Goal: Transaction & Acquisition: Purchase product/service

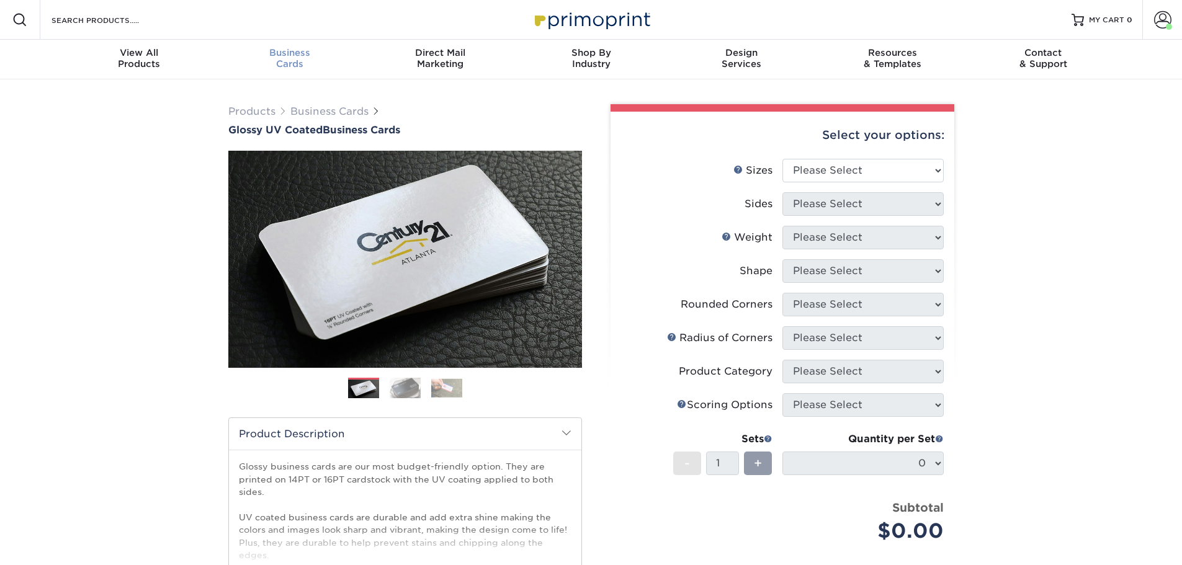
click at [291, 53] on span "Business" at bounding box center [289, 52] width 151 height 11
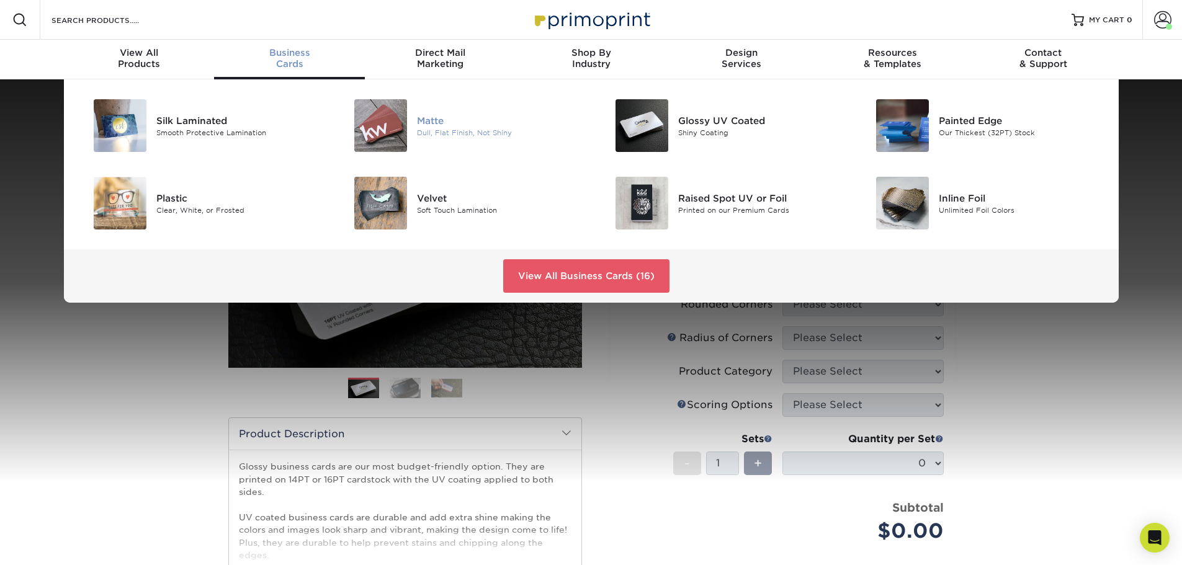
click at [436, 126] on div "Matte" at bounding box center [499, 121] width 164 height 14
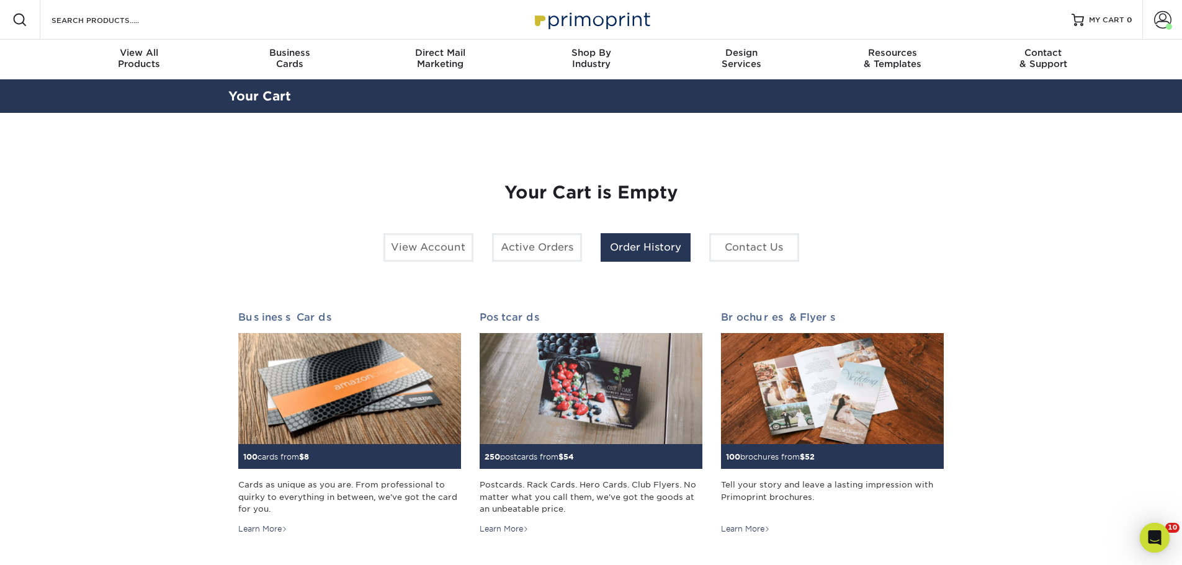
click at [628, 240] on link "Order History" at bounding box center [646, 247] width 90 height 29
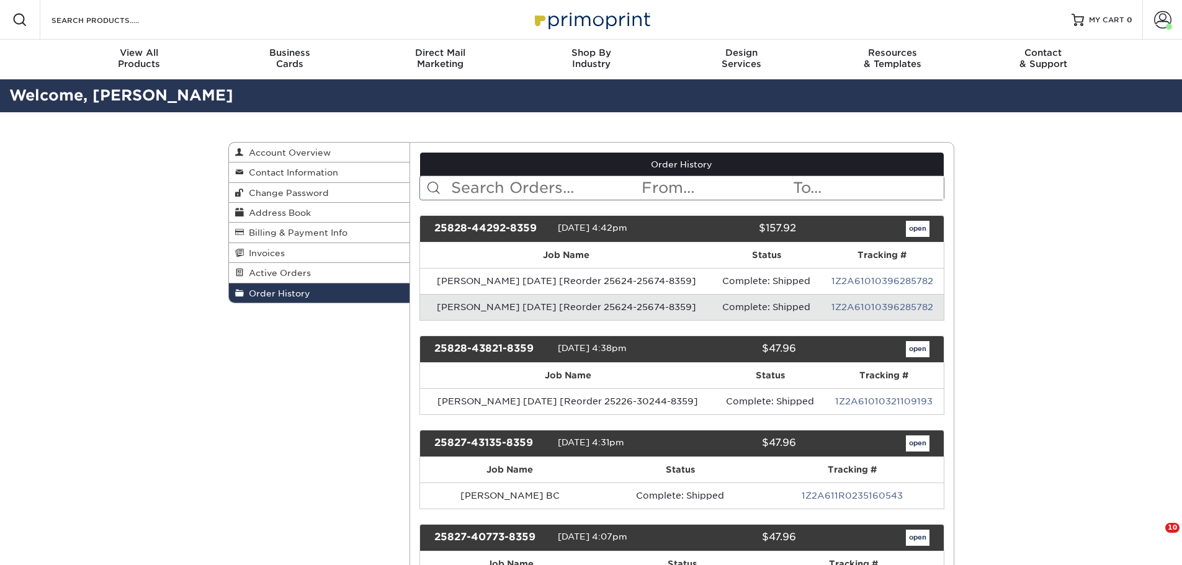
click at [574, 179] on input "text" at bounding box center [545, 188] width 191 height 24
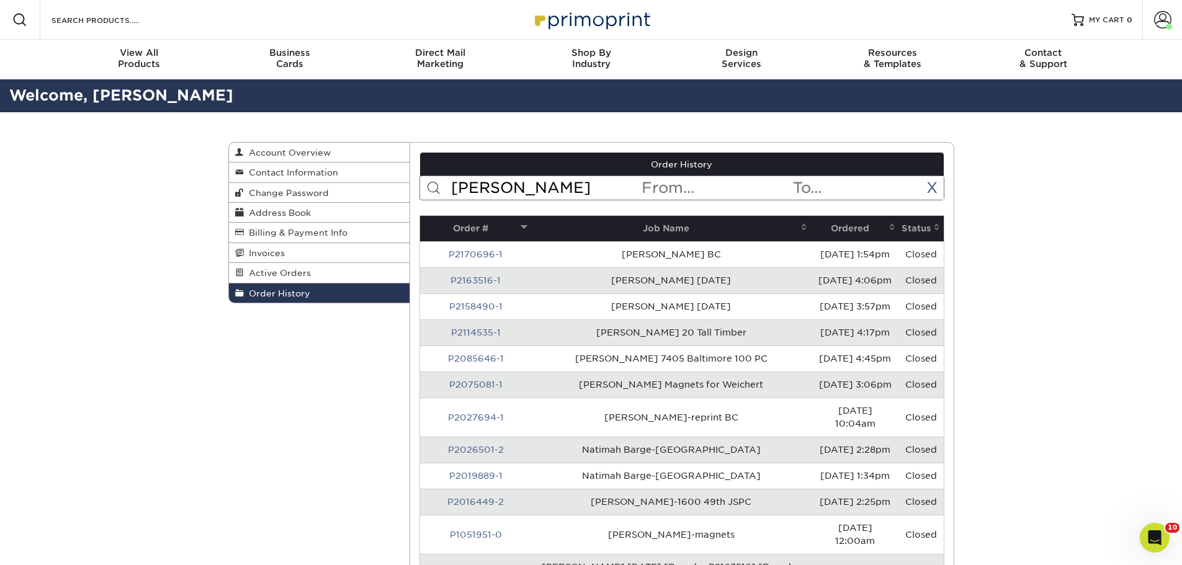
type input "tim"
click at [838, 233] on th "Ordered" at bounding box center [855, 228] width 89 height 25
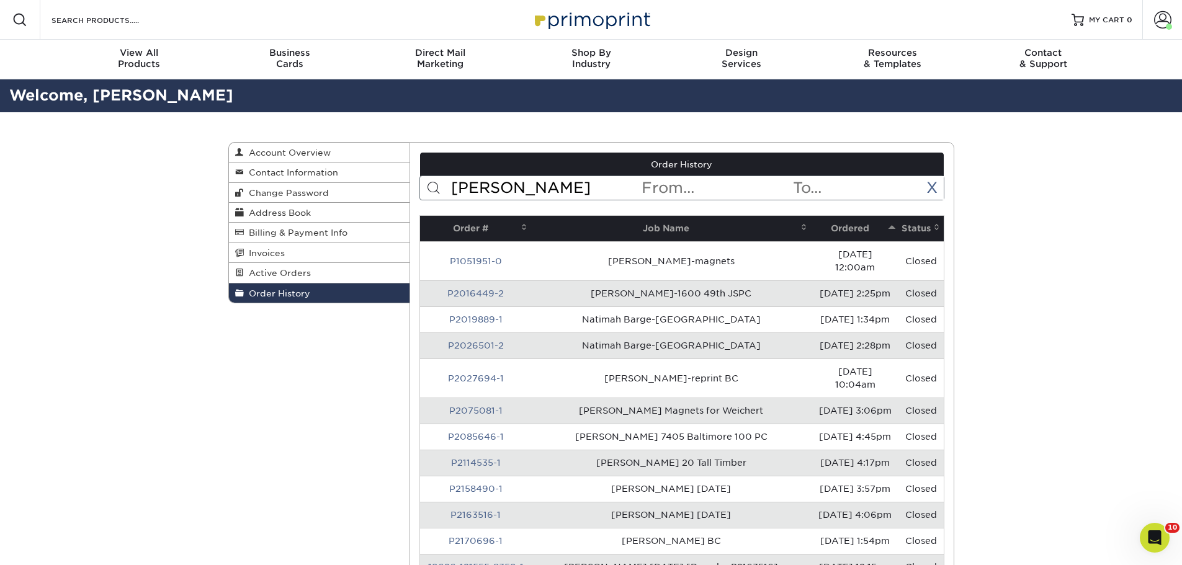
click at [837, 225] on th "Ordered" at bounding box center [855, 228] width 89 height 25
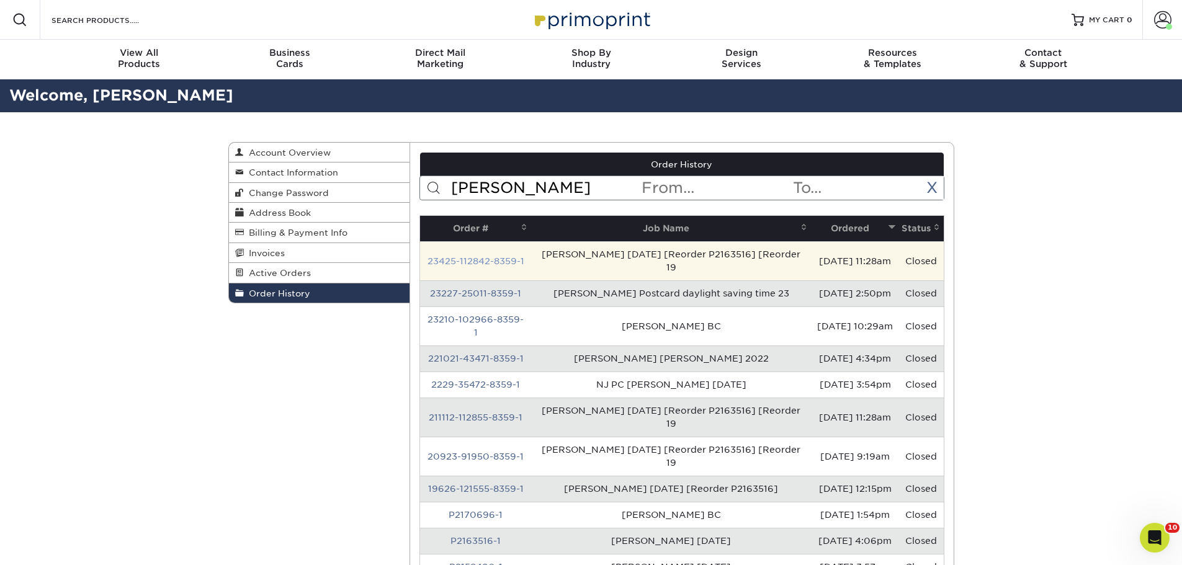
click at [478, 256] on link "23425-112842-8359-1" at bounding box center [476, 261] width 97 height 10
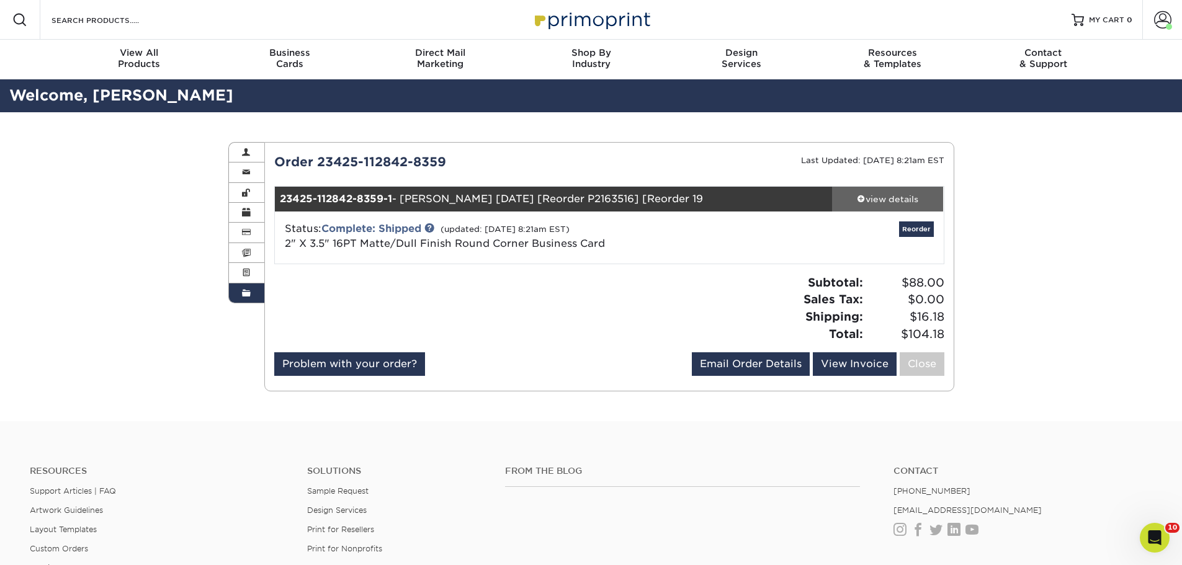
click at [876, 196] on div "view details" at bounding box center [888, 199] width 112 height 12
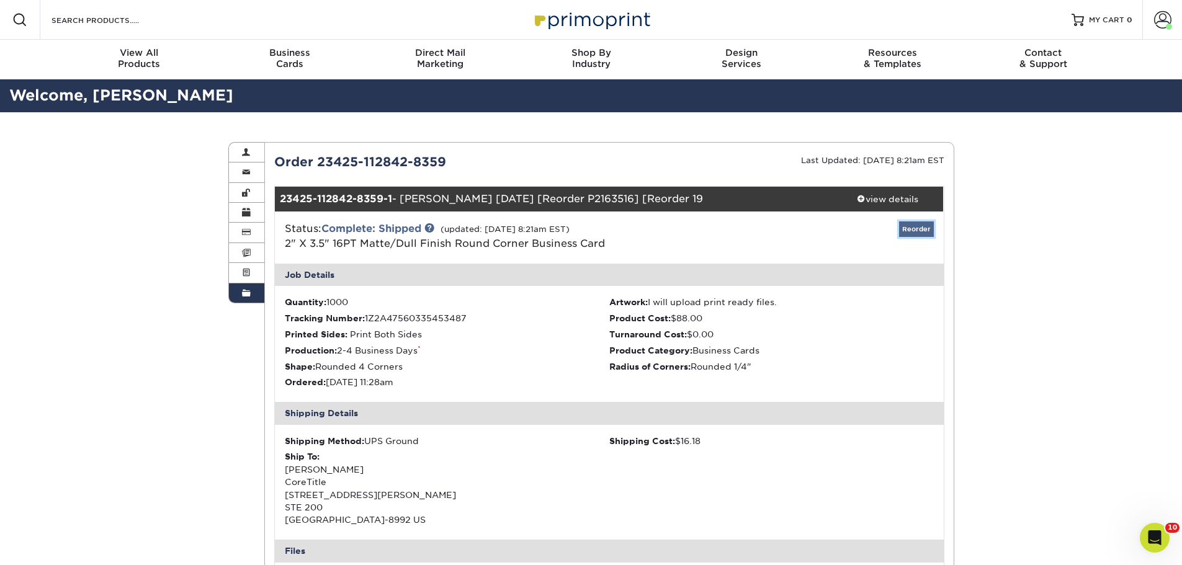
click at [912, 234] on link "Reorder" at bounding box center [916, 230] width 35 height 16
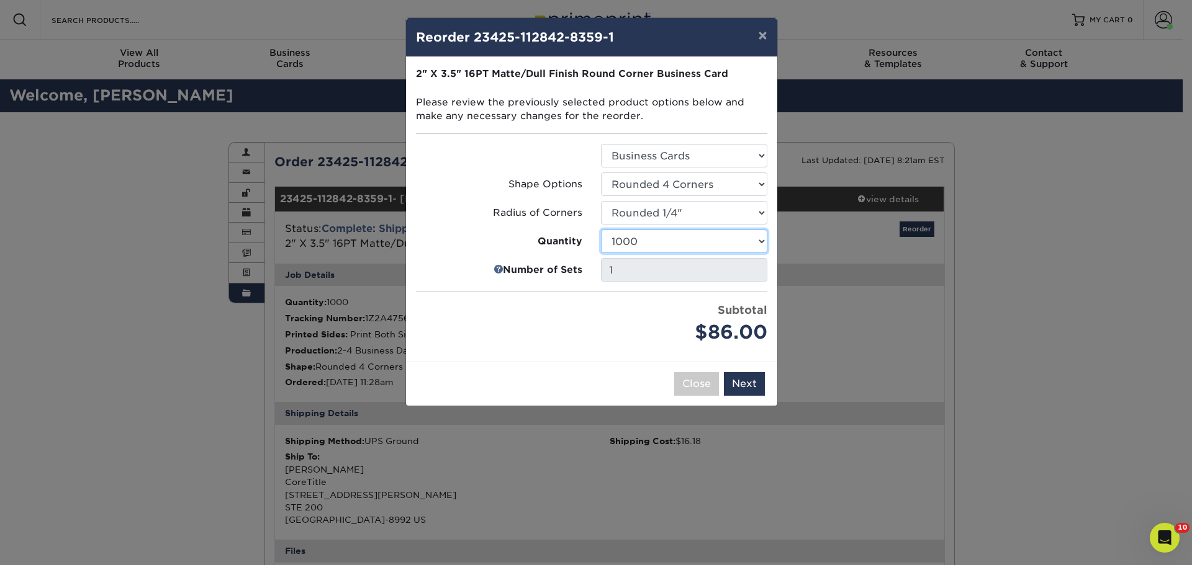
click at [686, 242] on select "100 250 500 1000 2500 5000 10000 15000 20000 25000" at bounding box center [684, 242] width 166 height 24
select select "f593fda3-2d5c-4b9e-9c2c-6197b899ae74"
click at [601, 230] on select "100 250 500 1000 2500 5000 10000 15000 20000 25000" at bounding box center [684, 242] width 166 height 24
click at [747, 386] on button "Next" at bounding box center [744, 384] width 41 height 24
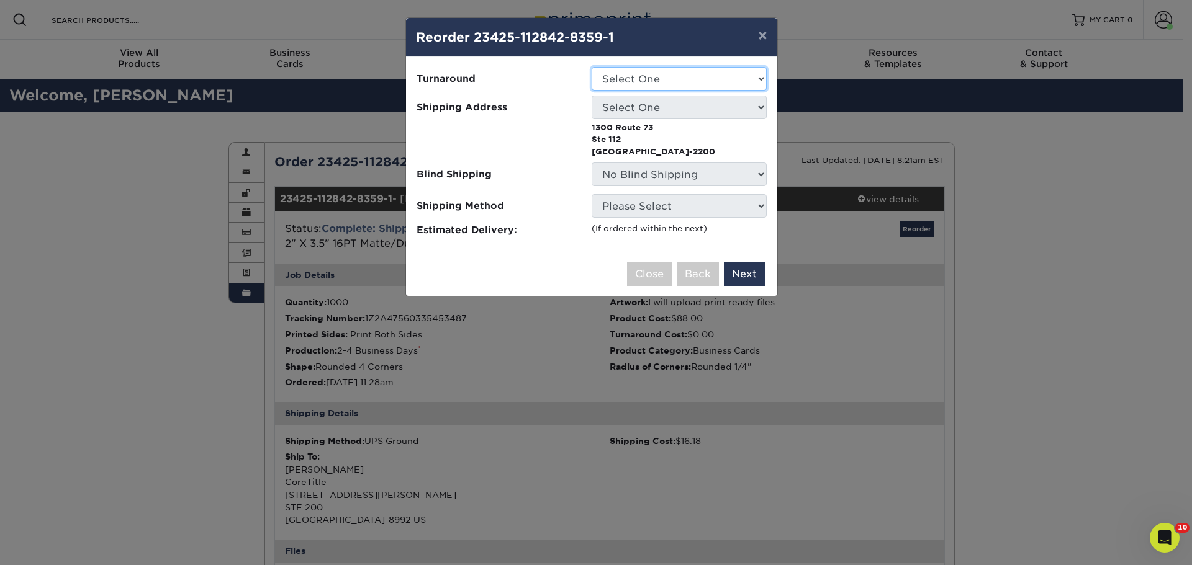
click at [679, 80] on select "Select One 2-4 Business Days 2 Day Next Business Day" at bounding box center [678, 79] width 175 height 24
select select "79b99939-68c2-4d83-85ff-9c9387913688"
click at [591, 67] on select "Select One 2-4 Business Days 2 Day Next Business Day" at bounding box center [678, 79] width 175 height 24
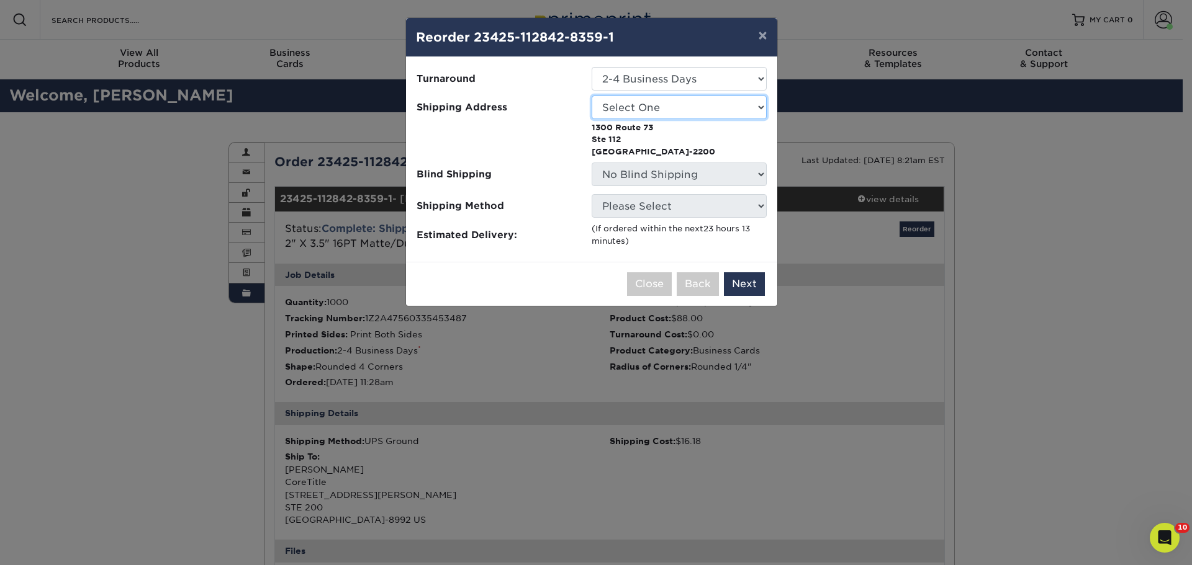
click at [675, 108] on select "Select One Jesse Delgado ln nj Suzanne Simons Amy Bent" at bounding box center [678, 108] width 175 height 24
click at [675, 109] on select "Select One Jesse Delgado ln nj Suzanne Simons Amy Bent" at bounding box center [678, 108] width 175 height 24
click at [526, 144] on div at bounding box center [503, 138] width 175 height 38
click at [630, 106] on select "Select One Jesse Delgado ln nj Suzanne Simons Amy Bent" at bounding box center [678, 108] width 175 height 24
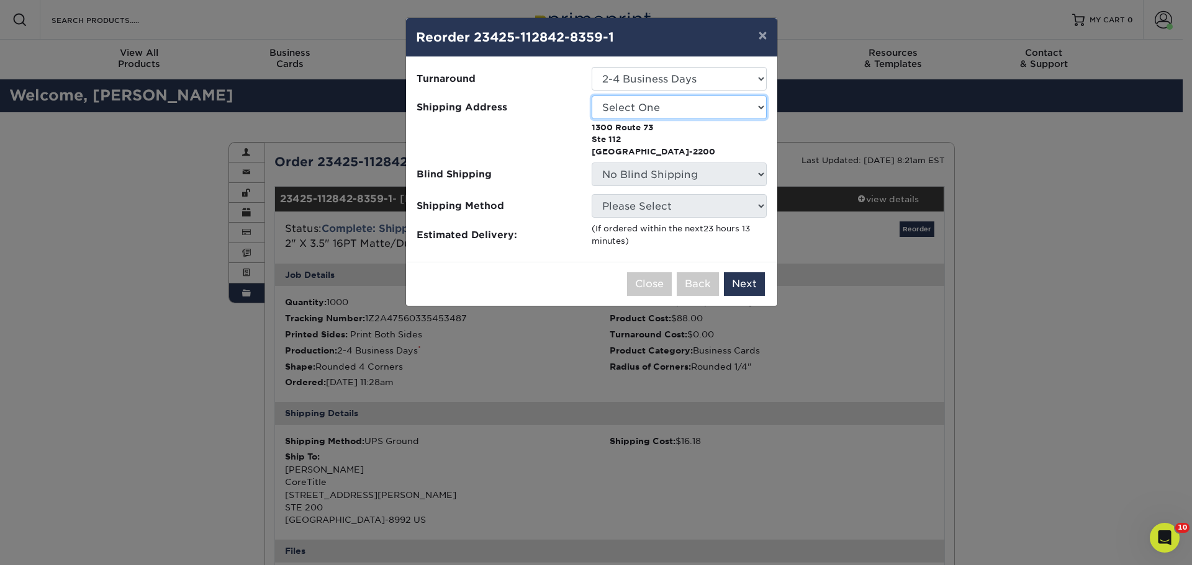
select select "60278"
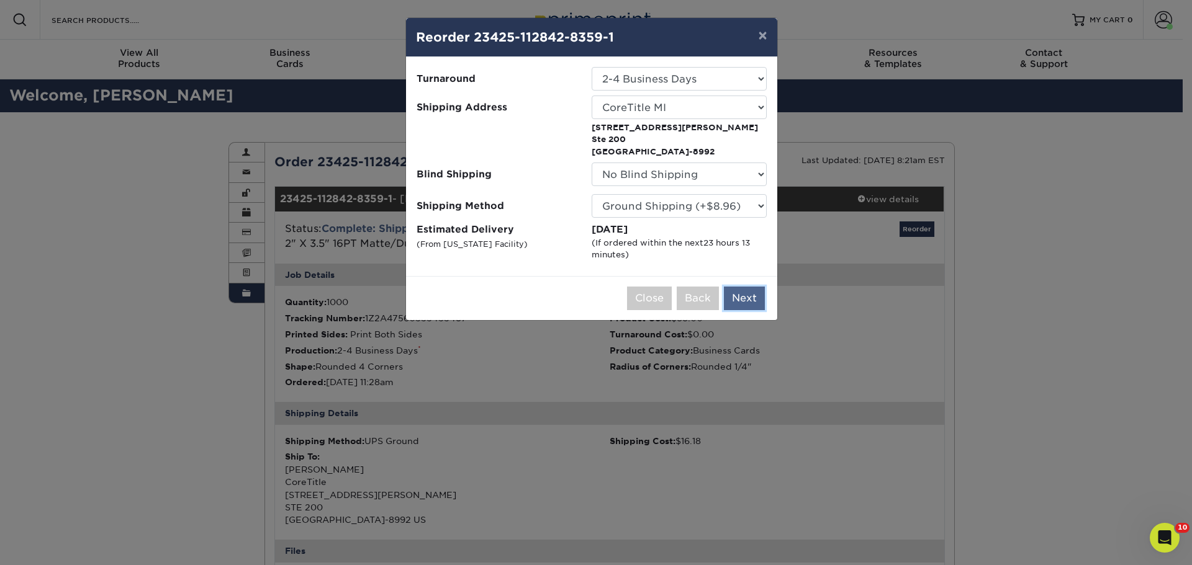
click at [726, 303] on button "Next" at bounding box center [744, 299] width 41 height 24
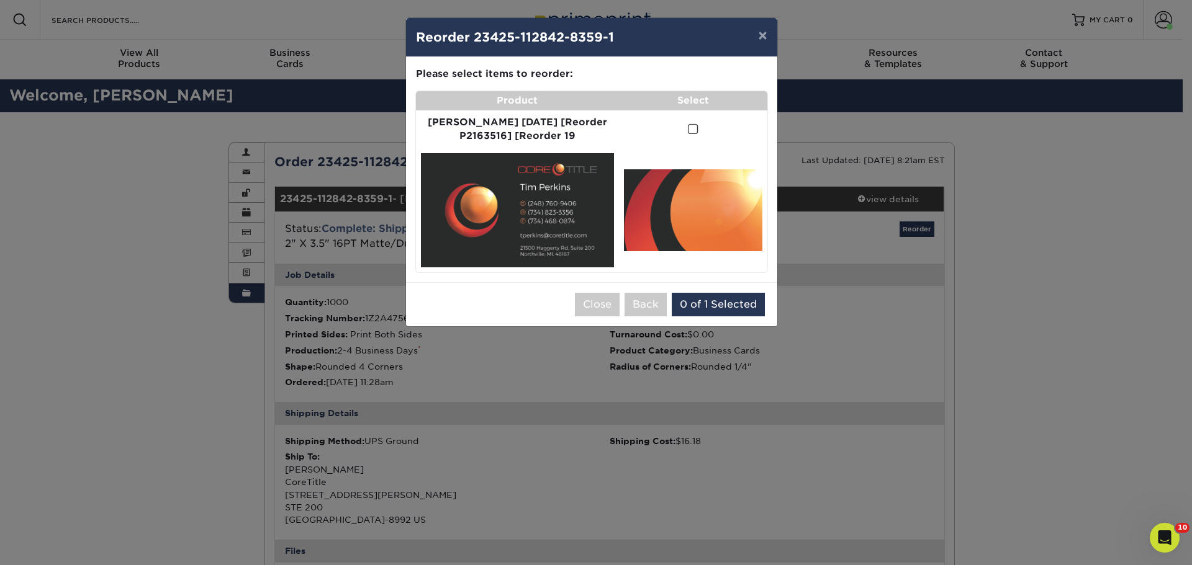
click at [688, 132] on span at bounding box center [693, 130] width 11 height 12
click at [0, 0] on input "checkbox" at bounding box center [0, 0] width 0 height 0
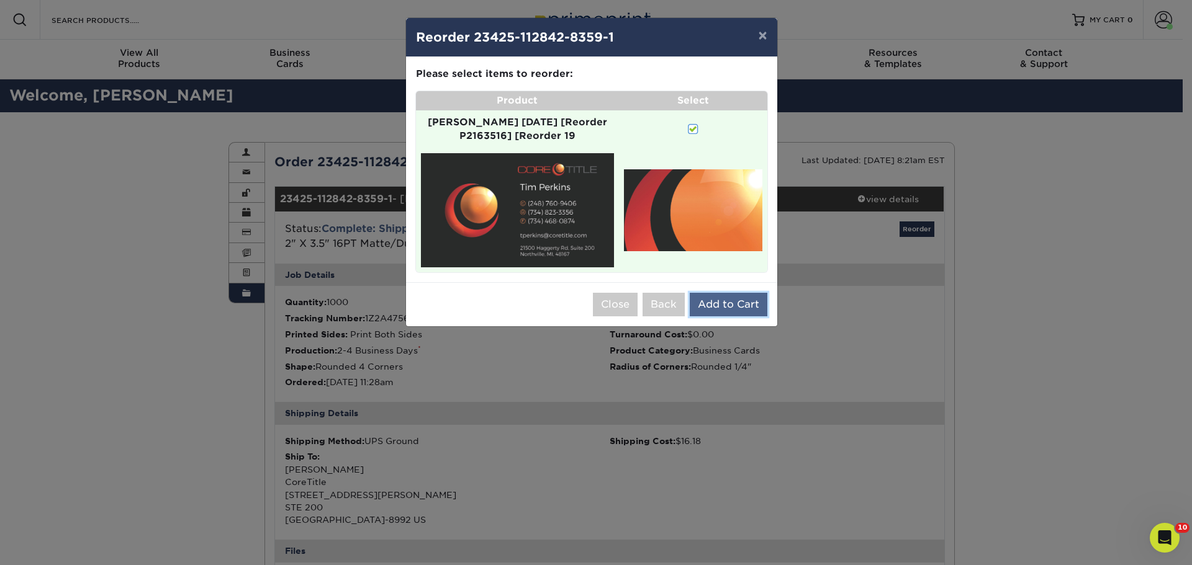
click at [729, 293] on button "Add to Cart" at bounding box center [729, 305] width 78 height 24
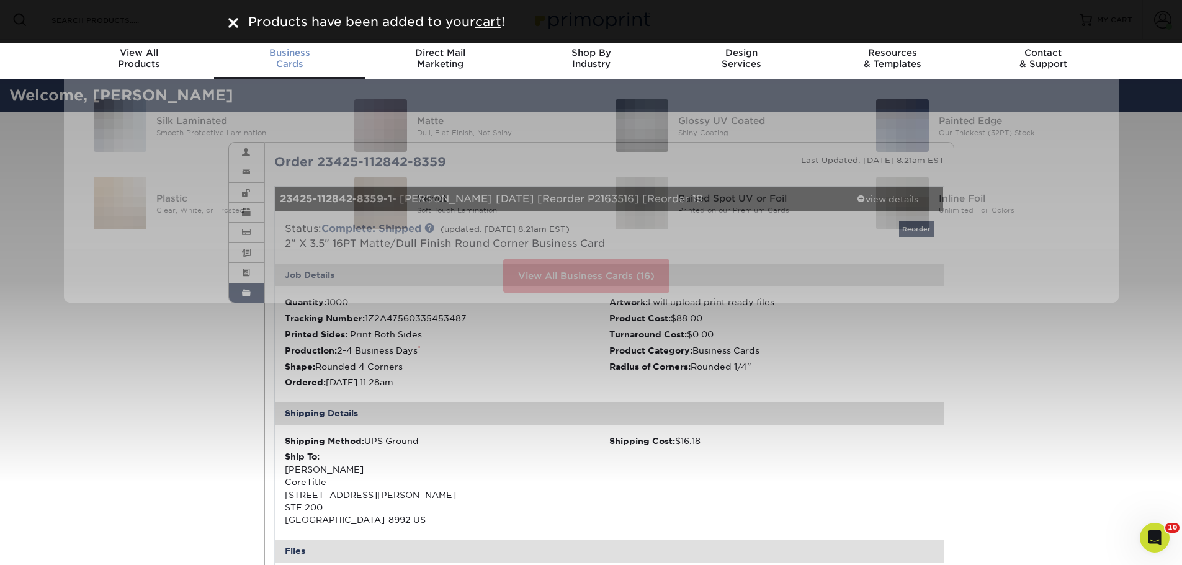
click at [282, 56] on span "Business" at bounding box center [289, 52] width 151 height 11
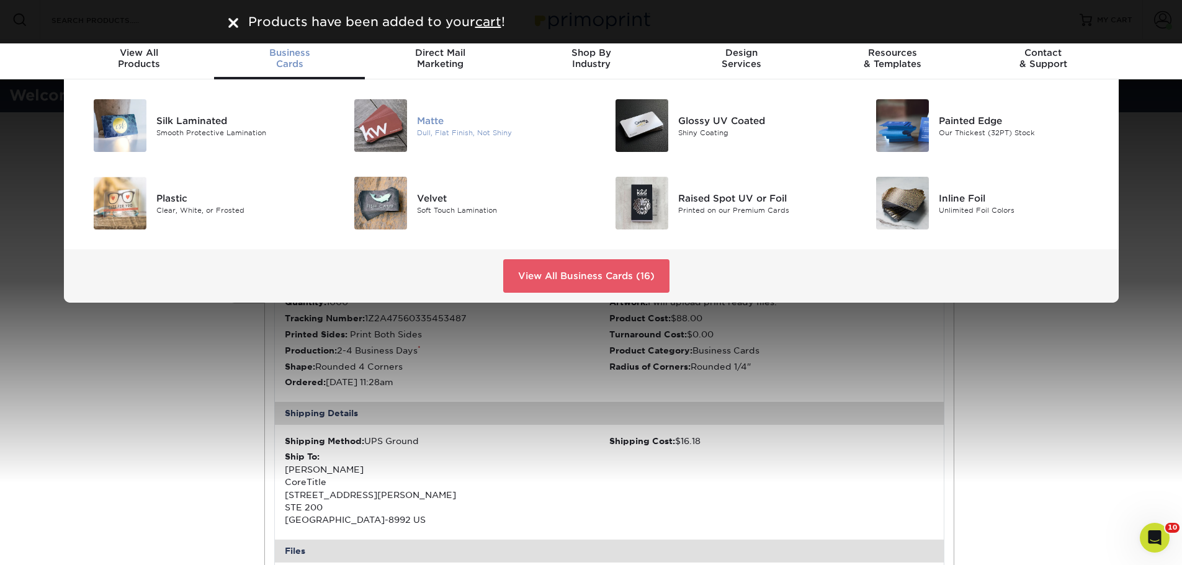
click at [457, 123] on div "Matte" at bounding box center [499, 121] width 164 height 14
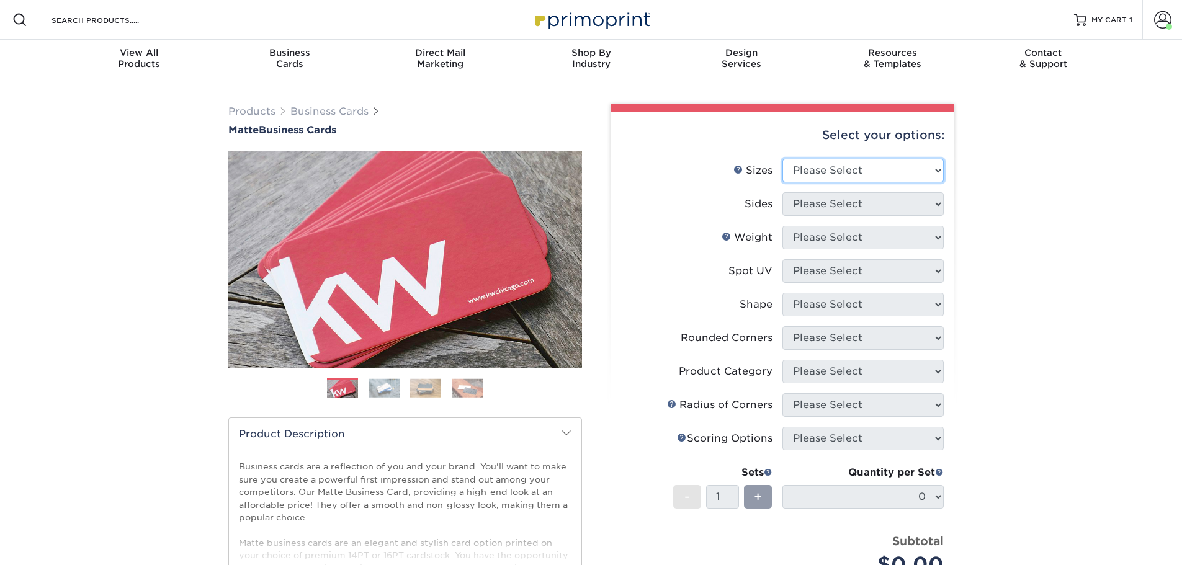
click at [830, 166] on select "Please Select 1.5" x 3.5" - Mini 1.75" x 3.5" - Mini 2" x 2" - Square 2" x 3" -…" at bounding box center [863, 171] width 161 height 24
select select "2.00x3.50"
click at [783, 159] on select "Please Select 1.5" x 3.5" - Mini 1.75" x 3.5" - Mini 2" x 2" - Square 2" x 3" -…" at bounding box center [863, 171] width 161 height 24
click at [822, 207] on select "Please Select Print Both Sides Print Front Only" at bounding box center [863, 204] width 161 height 24
select select "13abbda7-1d64-4f25-8bb2-c179b224825d"
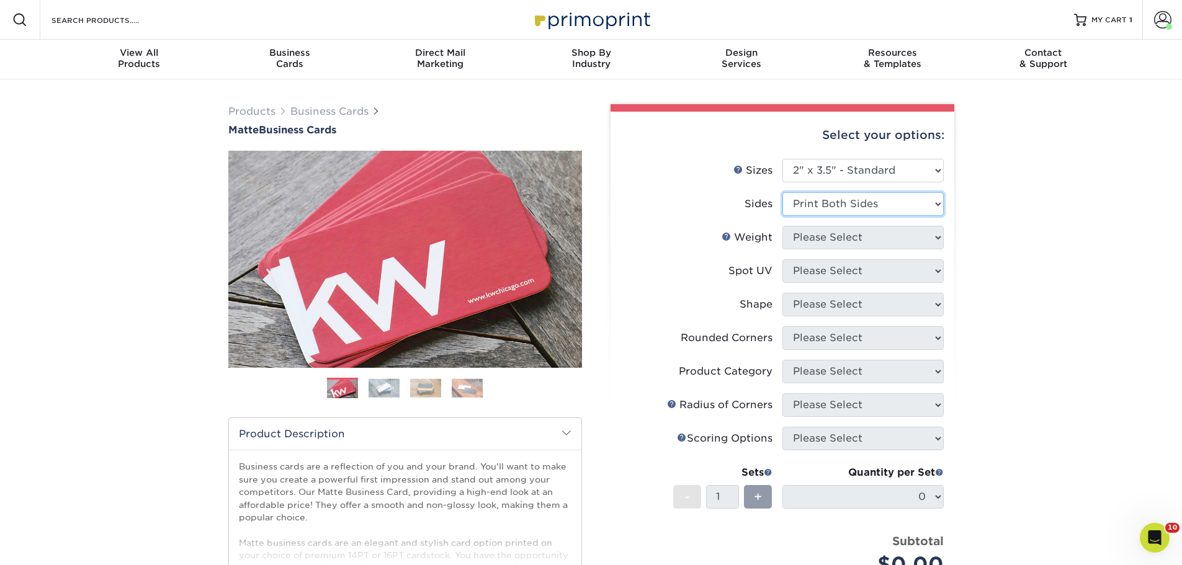
click at [783, 192] on select "Please Select Print Both Sides Print Front Only" at bounding box center [863, 204] width 161 height 24
click at [824, 238] on select "Please Select 16PT 14PT" at bounding box center [863, 238] width 161 height 24
select select "16PT"
click at [783, 226] on select "Please Select 16PT 14PT" at bounding box center [863, 238] width 161 height 24
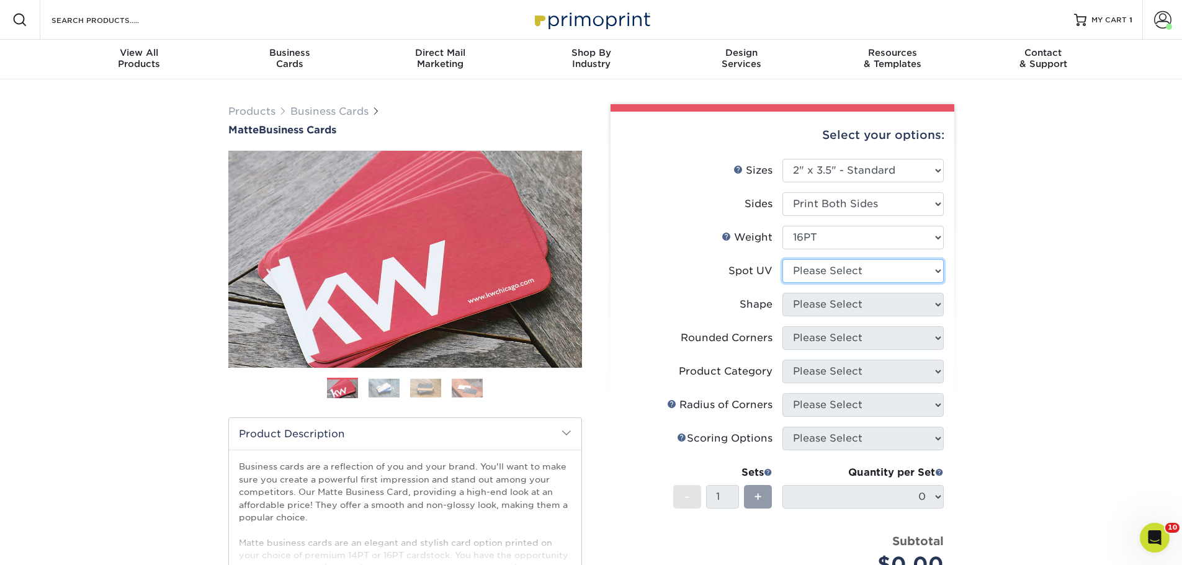
click at [852, 275] on select "Please Select No Spot UV Front and Back (Both Sides) Front Only Back Only" at bounding box center [863, 271] width 161 height 24
select select "0"
click at [783, 259] on select "Please Select No Spot UV Front and Back (Both Sides) Front Only Back Only" at bounding box center [863, 271] width 161 height 24
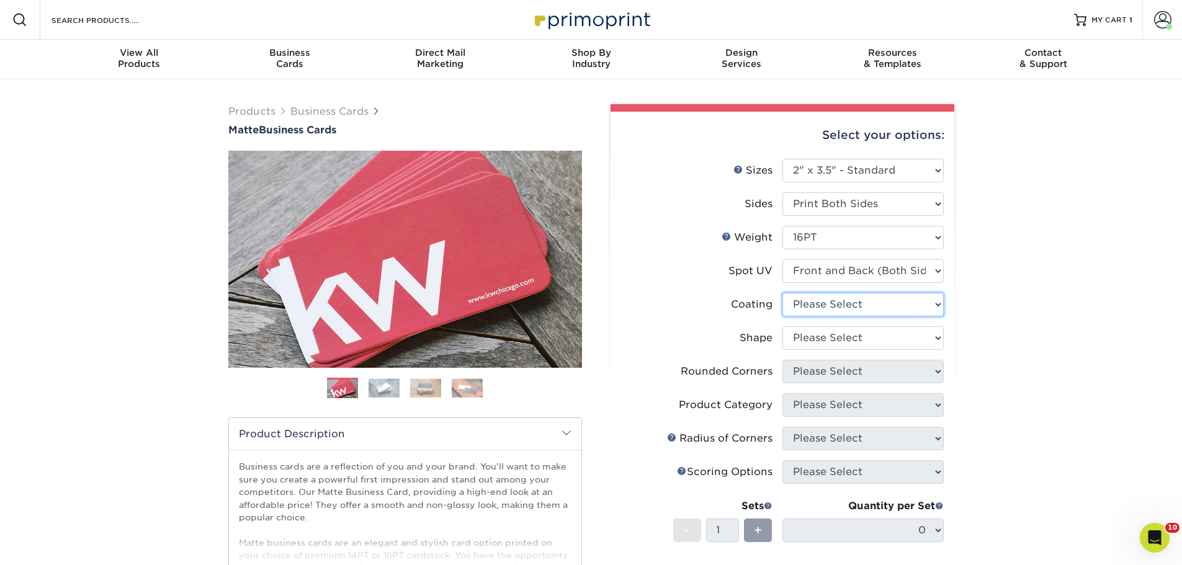
click at [859, 299] on select at bounding box center [863, 305] width 161 height 24
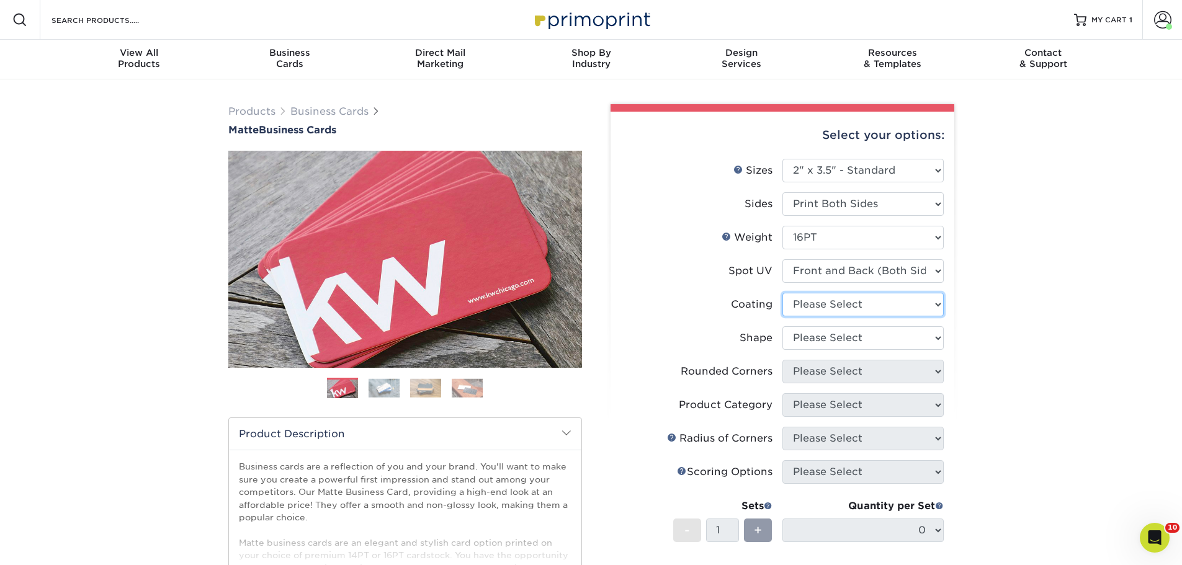
click at [863, 301] on select at bounding box center [863, 305] width 161 height 24
click at [862, 305] on select at bounding box center [863, 305] width 161 height 24
select select "121bb7b5-3b4d-429f-bd8d-bbf80e953313"
click at [783, 293] on select at bounding box center [863, 305] width 161 height 24
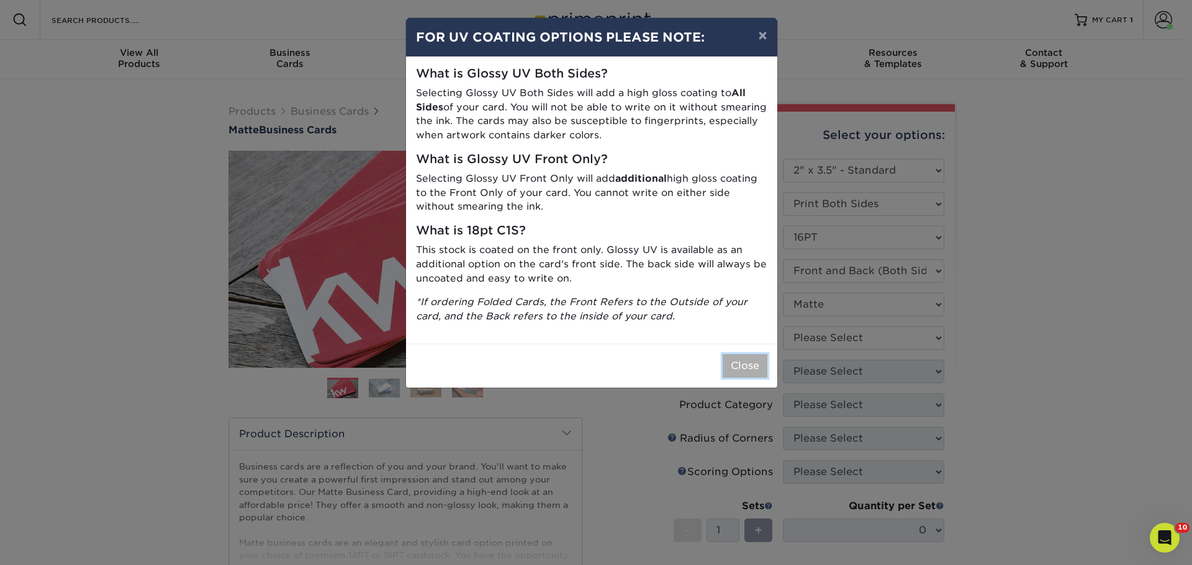
click at [750, 373] on button "Close" at bounding box center [744, 366] width 45 height 24
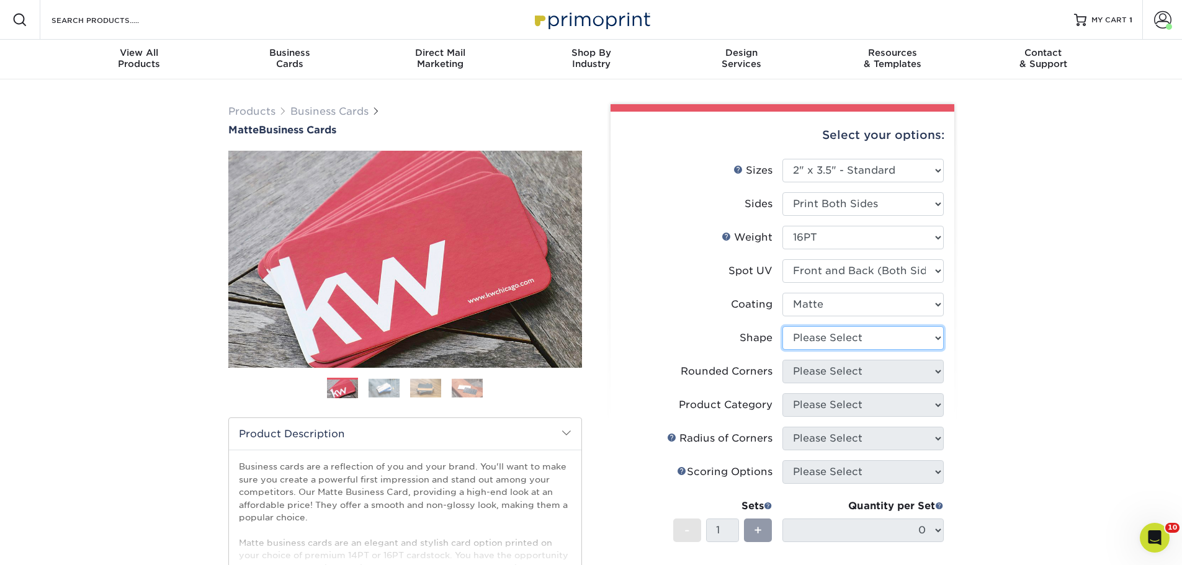
click at [849, 337] on select "Please Select Standard" at bounding box center [863, 338] width 161 height 24
select select "standard"
click at [783, 326] on select "Please Select Standard" at bounding box center [863, 338] width 161 height 24
click at [840, 372] on select "Please Select Yes - Round 2 Corners Yes - Round 4 Corners No" at bounding box center [863, 372] width 161 height 24
select select "7672df9e-0e0a-464d-8e1f-920c575e4da3"
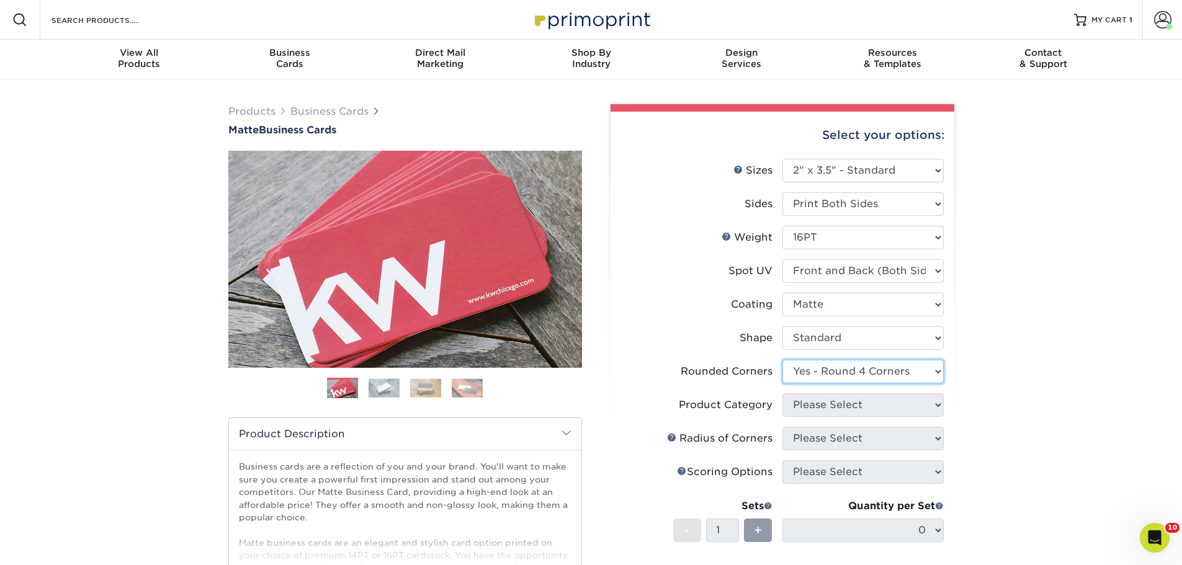
click at [783, 360] on select "Please Select Yes - Round 2 Corners Yes - Round 4 Corners No" at bounding box center [863, 372] width 161 height 24
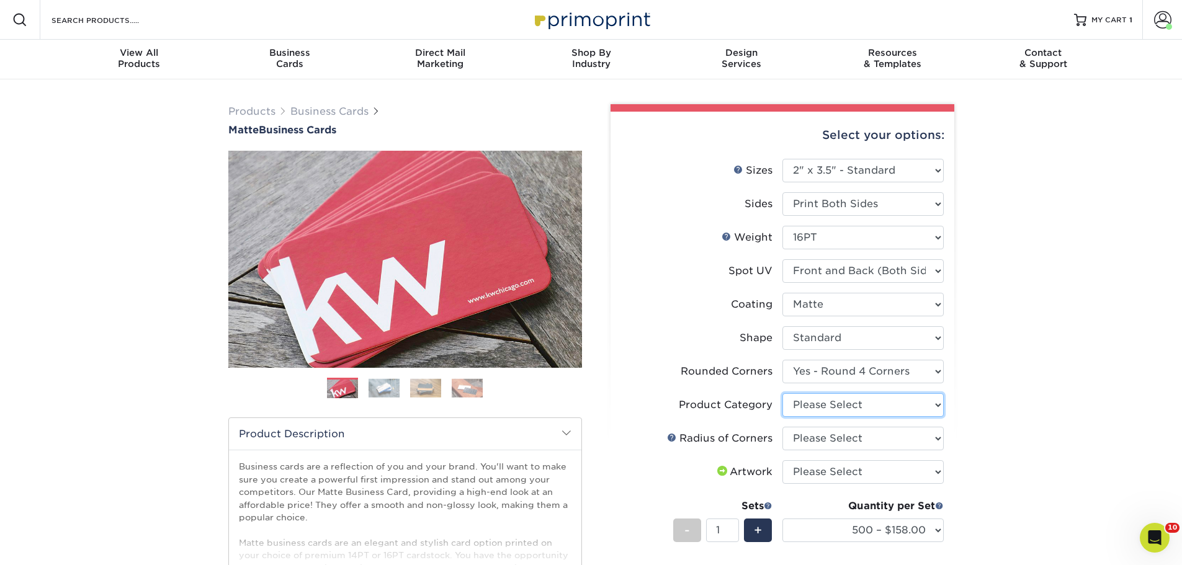
click at [833, 400] on select "Please Select Business Cards" at bounding box center [863, 405] width 161 height 24
select select "3b5148f1-0588-4f88-a218-97bcfdce65c1"
click at [783, 393] on select "Please Select Business Cards" at bounding box center [863, 405] width 161 height 24
click at [838, 434] on select "Please Select Rounded 1/8" Rounded 1/4"" at bounding box center [863, 439] width 161 height 24
select select "479fbfe7-6a0c-4895-8c9a-81739b7486c9"
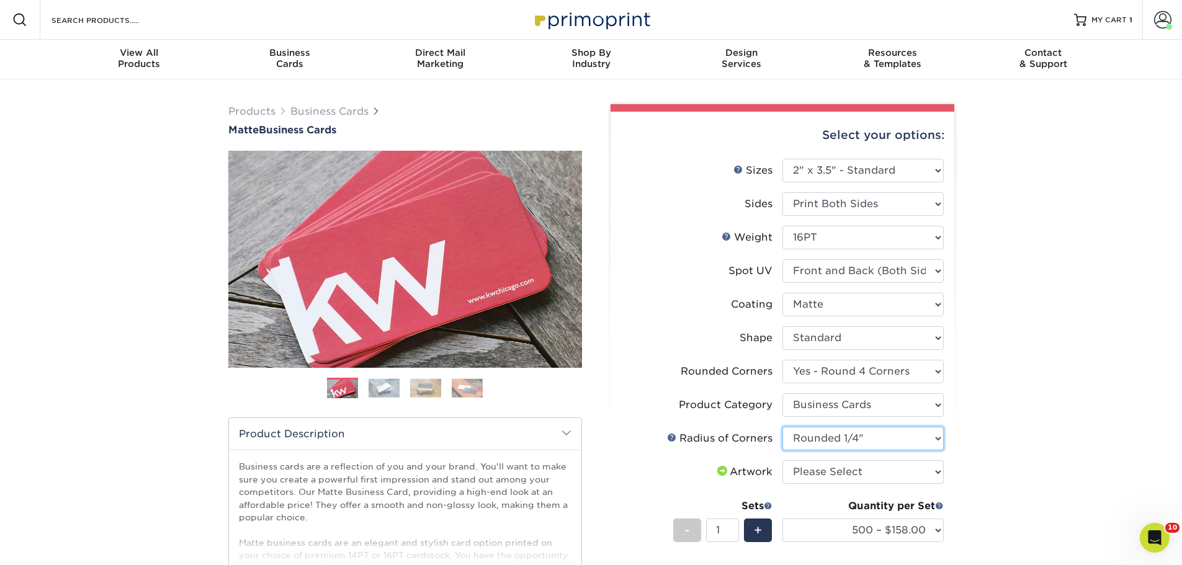
click at [783, 427] on select "Please Select Rounded 1/8" Rounded 1/4"" at bounding box center [863, 439] width 161 height 24
click at [842, 462] on select "Please Select I will upload files I need a design - $100" at bounding box center [863, 473] width 161 height 24
select select "upload"
click at [783, 461] on select "Please Select I will upload files I need a design - $100" at bounding box center [863, 473] width 161 height 24
click at [853, 264] on select "Please Select No Spot UV Front and Back (Both Sides) Front Only Back Only" at bounding box center [863, 271] width 161 height 24
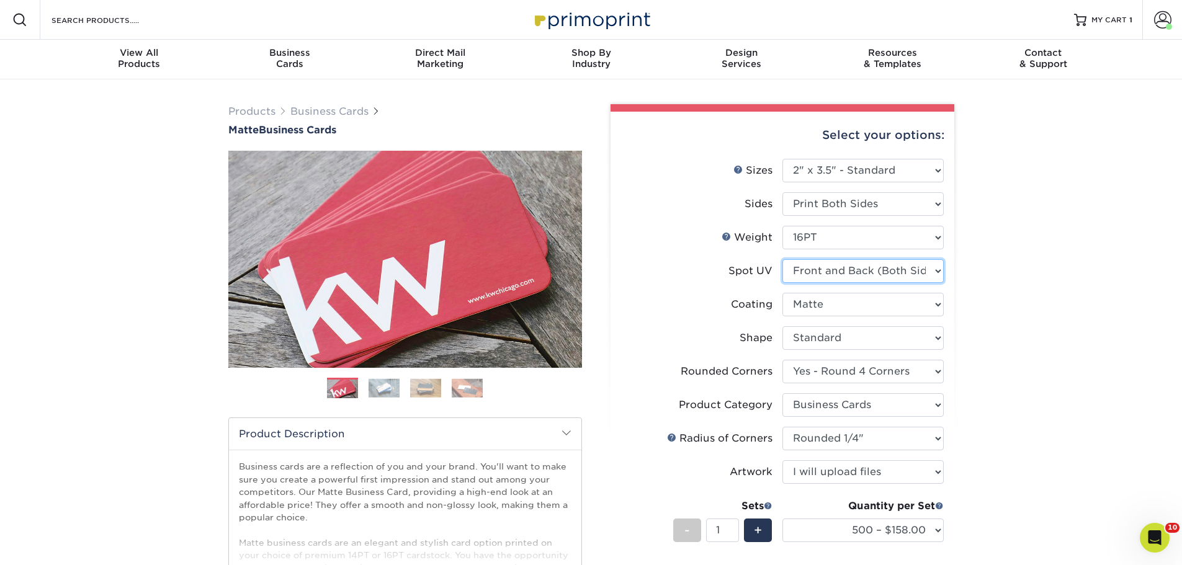
select select "3"
click at [783, 259] on select "Please Select No Spot UV Front and Back (Both Sides) Front Only Back Only" at bounding box center [863, 271] width 161 height 24
select select "-1"
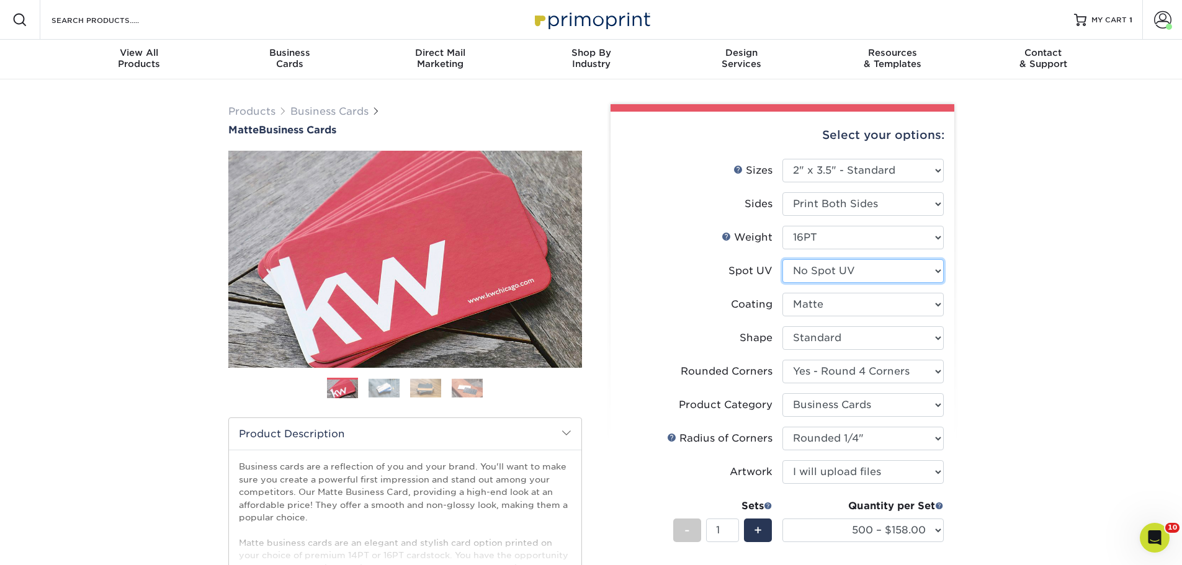
select select
select select "-1"
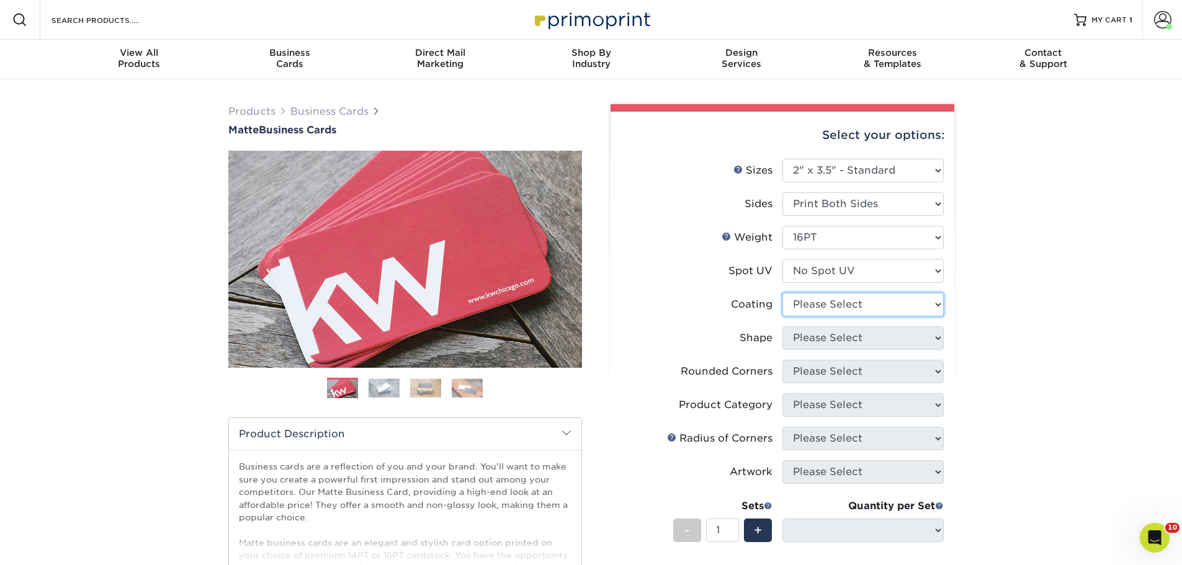
click at [825, 305] on select at bounding box center [863, 305] width 161 height 24
select select "121bb7b5-3b4d-429f-bd8d-bbf80e953313"
click at [783, 293] on select at bounding box center [863, 305] width 161 height 24
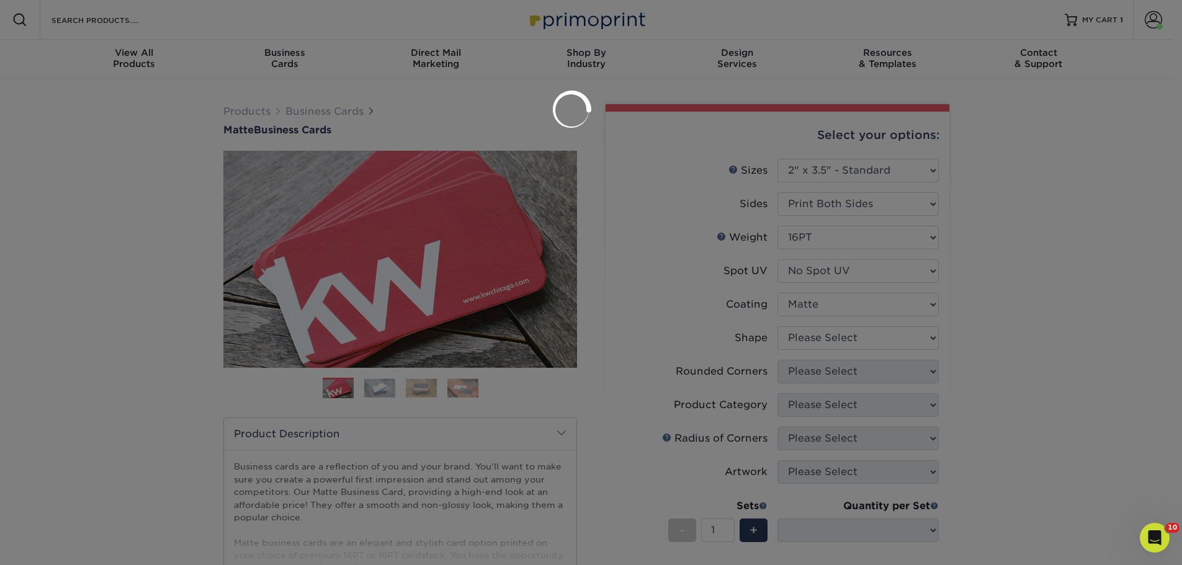
select select
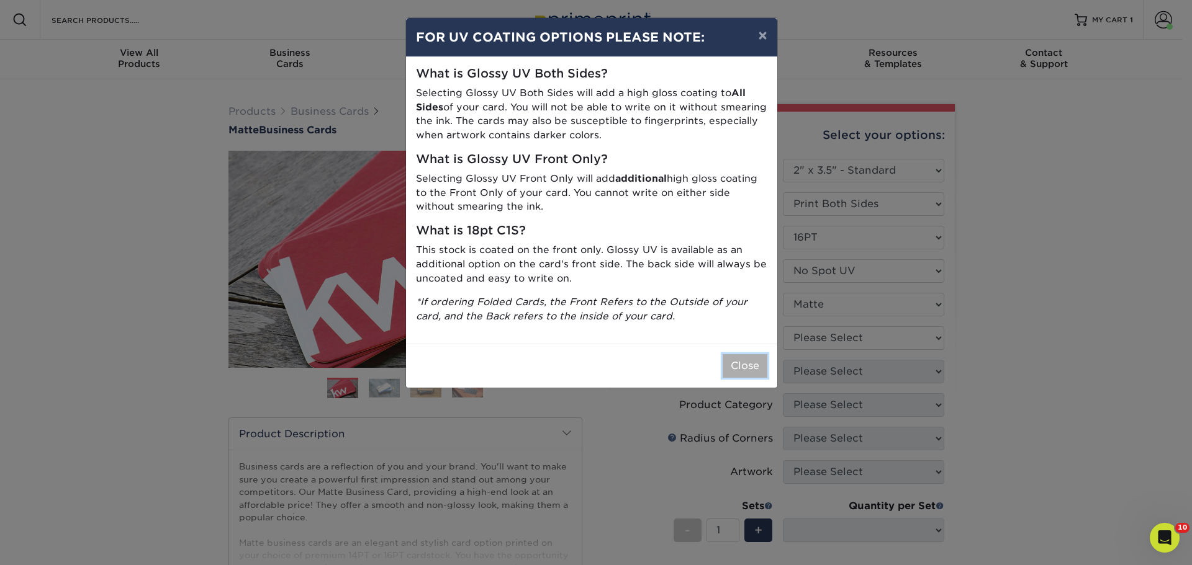
click at [748, 369] on button "Close" at bounding box center [744, 366] width 45 height 24
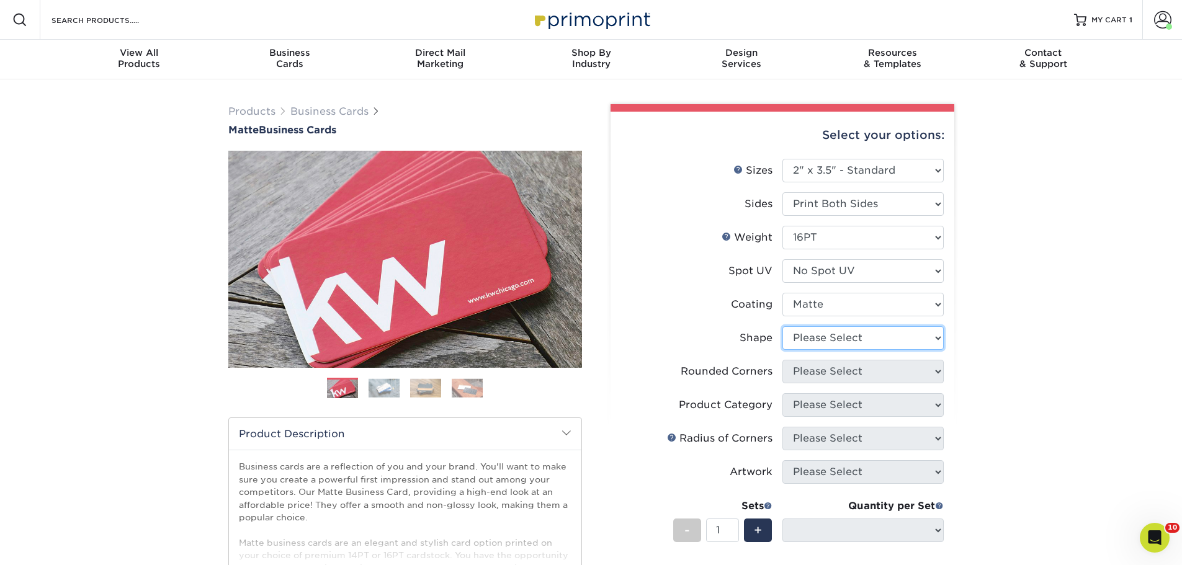
click at [803, 336] on select "Please Select Standard Oval" at bounding box center [863, 338] width 161 height 24
select select "standard"
click at [783, 326] on select "Please Select Standard Oval" at bounding box center [863, 338] width 161 height 24
select select
click at [864, 371] on select "Please Select Yes - Round 2 Corners Yes - Round 4 Corners No" at bounding box center [863, 372] width 161 height 24
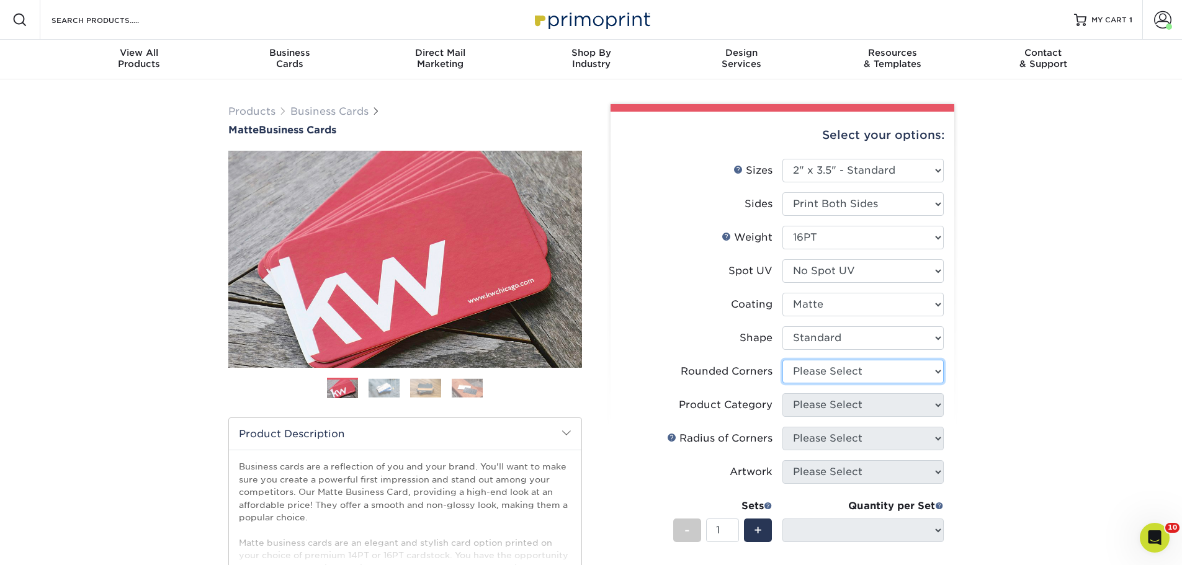
select select "7672df9e-0e0a-464d-8e1f-920c575e4da3"
click at [783, 360] on select "Please Select Yes - Round 2 Corners Yes - Round 4 Corners No" at bounding box center [863, 372] width 161 height 24
select select "-1"
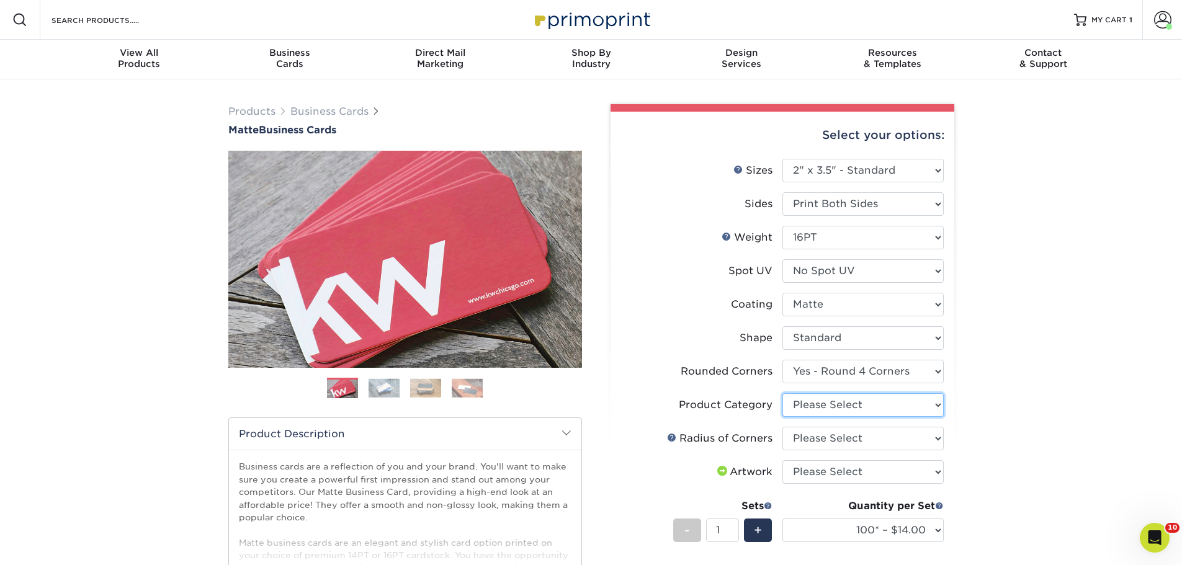
click at [860, 402] on select "Please Select Business Cards" at bounding box center [863, 405] width 161 height 24
select select "3b5148f1-0588-4f88-a218-97bcfdce65c1"
click at [783, 393] on select "Please Select Business Cards" at bounding box center [863, 405] width 161 height 24
click at [861, 434] on select "Please Select Rounded 1/8" Rounded 1/4"" at bounding box center [863, 439] width 161 height 24
select select "479fbfe7-6a0c-4895-8c9a-81739b7486c9"
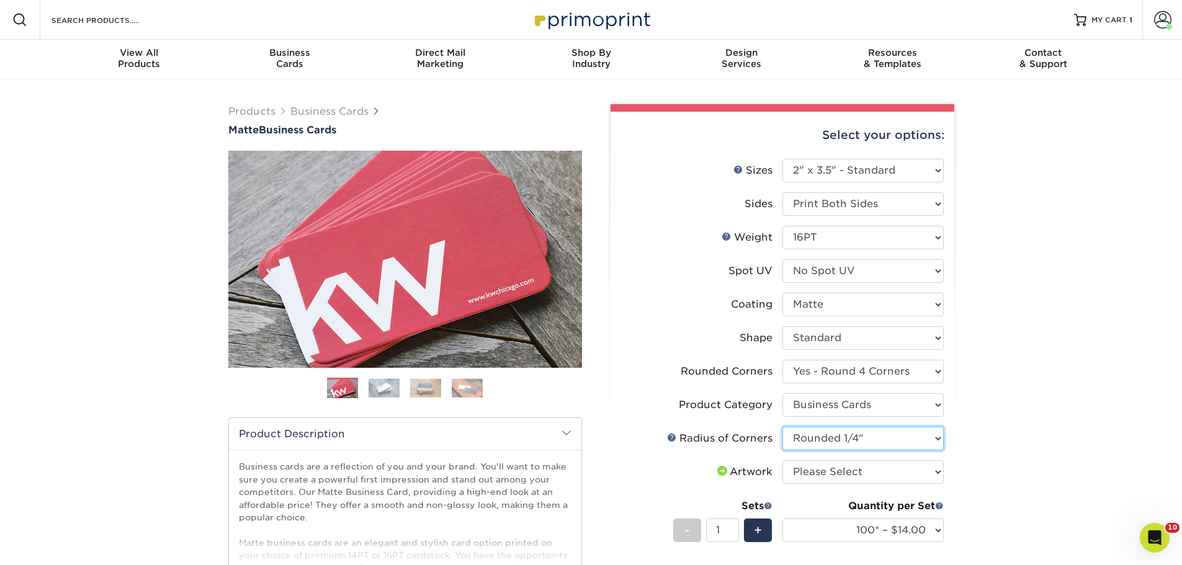
click at [783, 427] on select "Please Select Rounded 1/8" Rounded 1/4"" at bounding box center [863, 439] width 161 height 24
click at [883, 475] on select "Please Select I will upload files I need a design - $100" at bounding box center [863, 473] width 161 height 24
select select "upload"
click at [783, 461] on select "Please Select I will upload files I need a design - $100" at bounding box center [863, 473] width 161 height 24
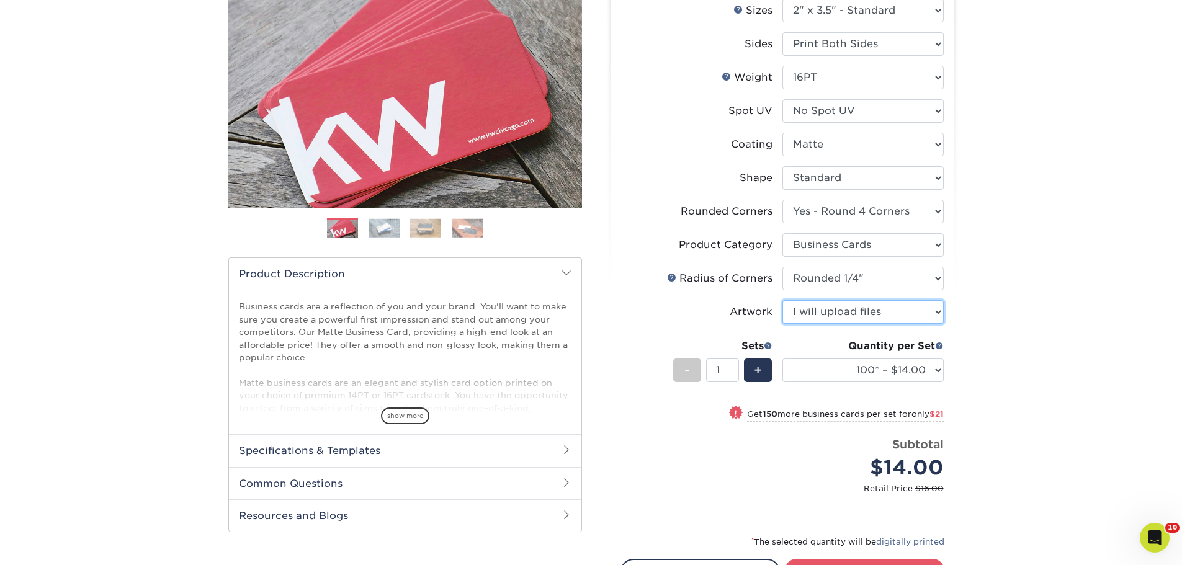
scroll to position [186, 0]
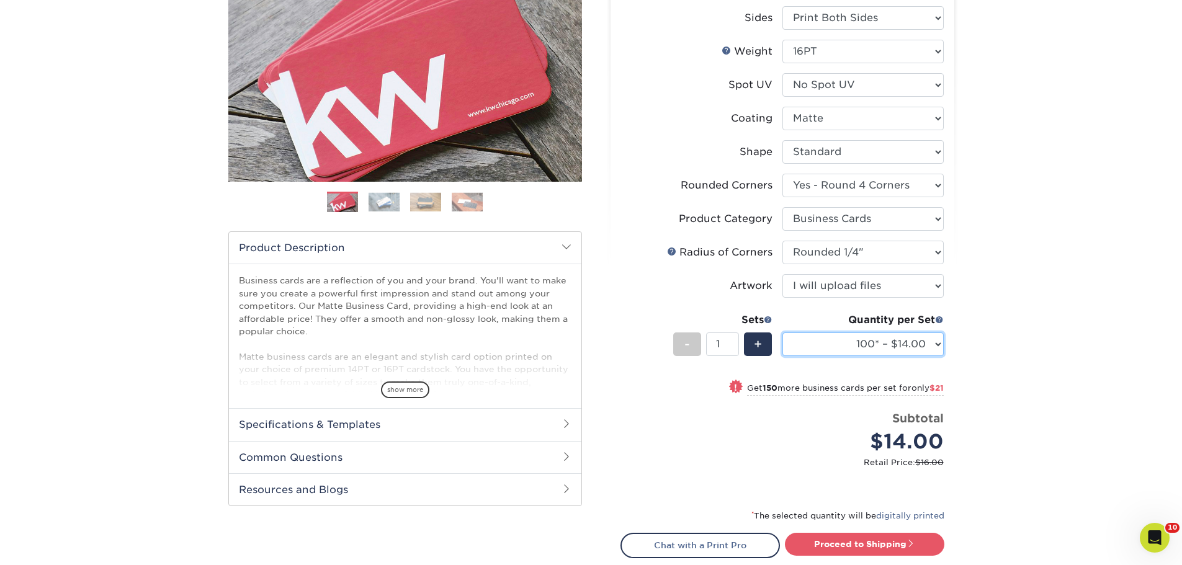
click at [888, 346] on select "100* – $14.00 250* – $35.00 500 – $70.00 1000 – $86.00 2500 – $158.00 5000 – $2…" at bounding box center [863, 345] width 161 height 24
select select "500 – $70.00"
click at [783, 333] on select "100* – $14.00 250* – $35.00 500 – $70.00 1000 – $86.00 2500 – $158.00 5000 – $2…" at bounding box center [863, 345] width 161 height 24
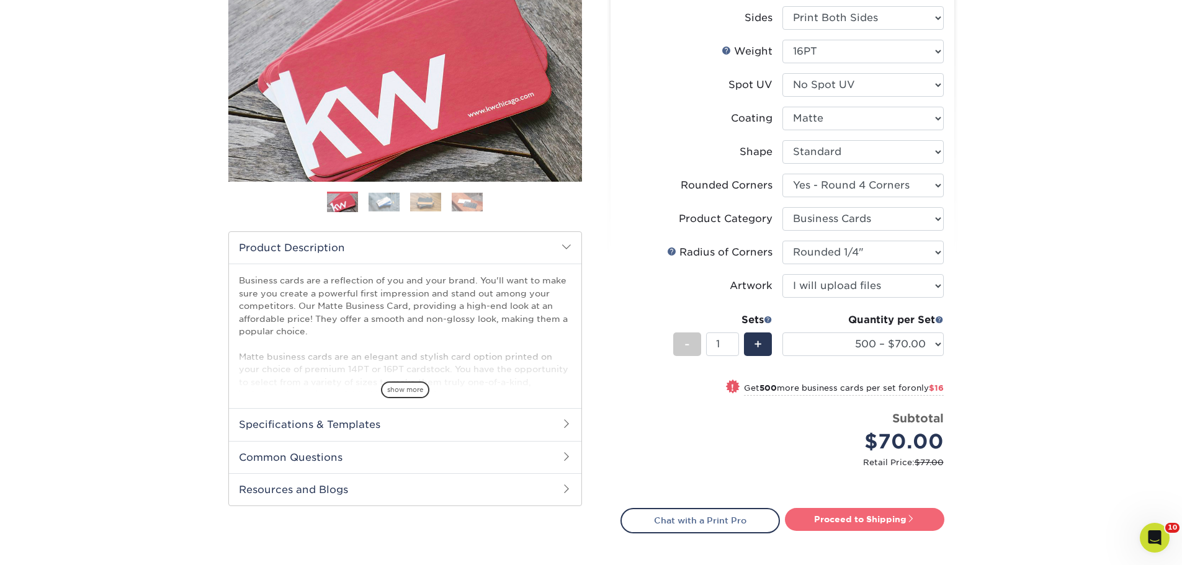
click at [871, 520] on link "Proceed to Shipping" at bounding box center [865, 519] width 160 height 22
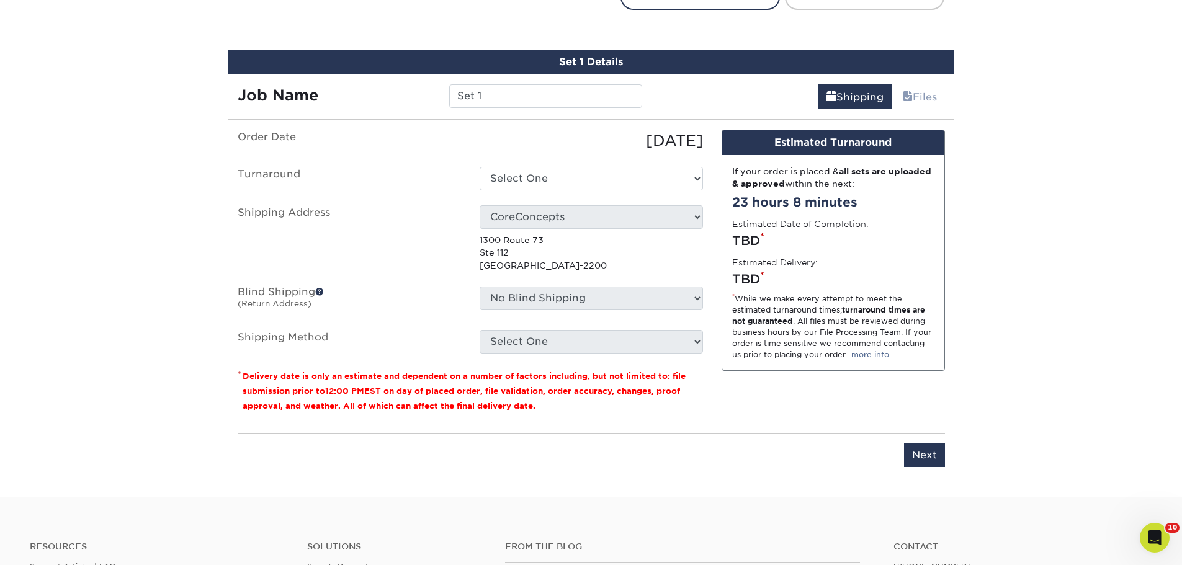
scroll to position [728, 0]
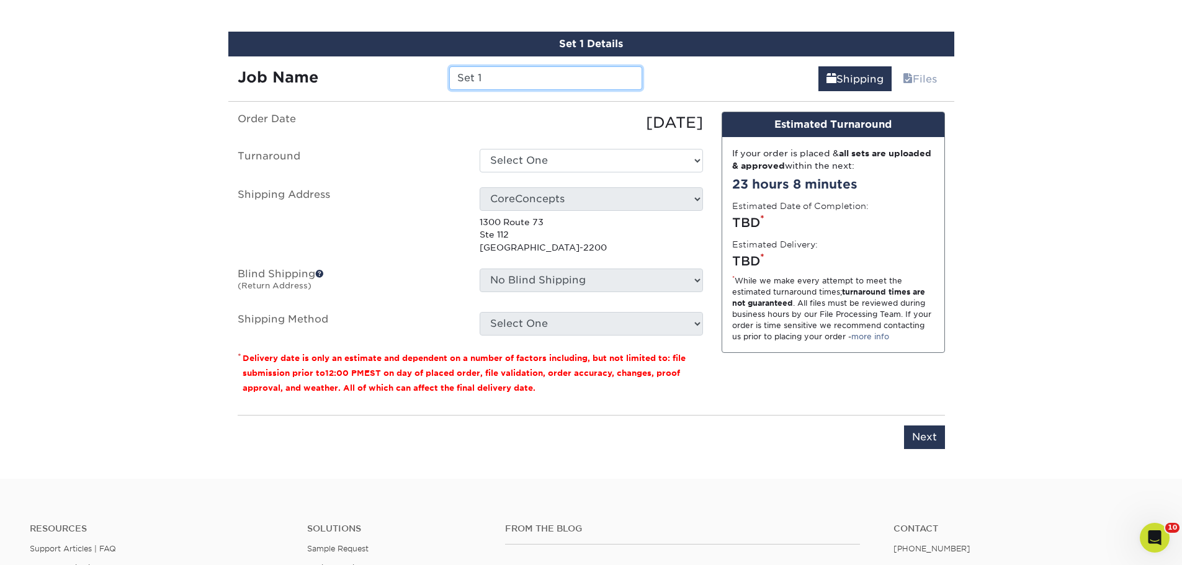
click at [541, 80] on input "Set 1" at bounding box center [545, 78] width 193 height 24
type input "S"
type input "T green bc"
click at [526, 151] on select "Select One 2-4 Business Days 2 Day Next Business Day" at bounding box center [591, 161] width 223 height 24
select select "8c8a8523-b1ba-4236-a888-998872715f44"
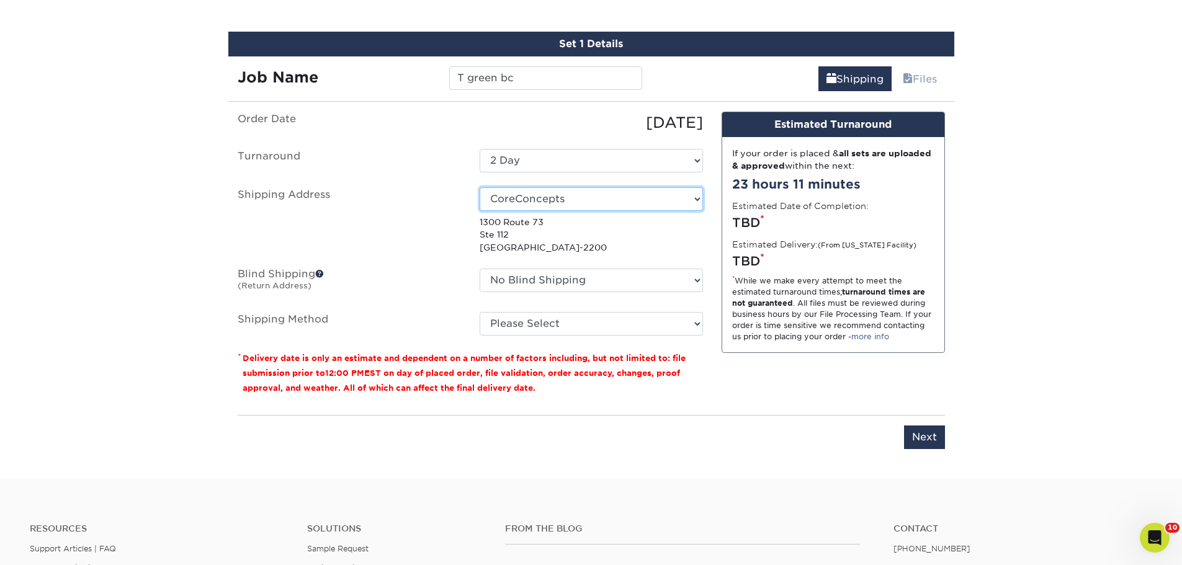
click at [559, 193] on select "Select One Jesse Delgado Erdal" at bounding box center [591, 199] width 223 height 24
select select "60278"
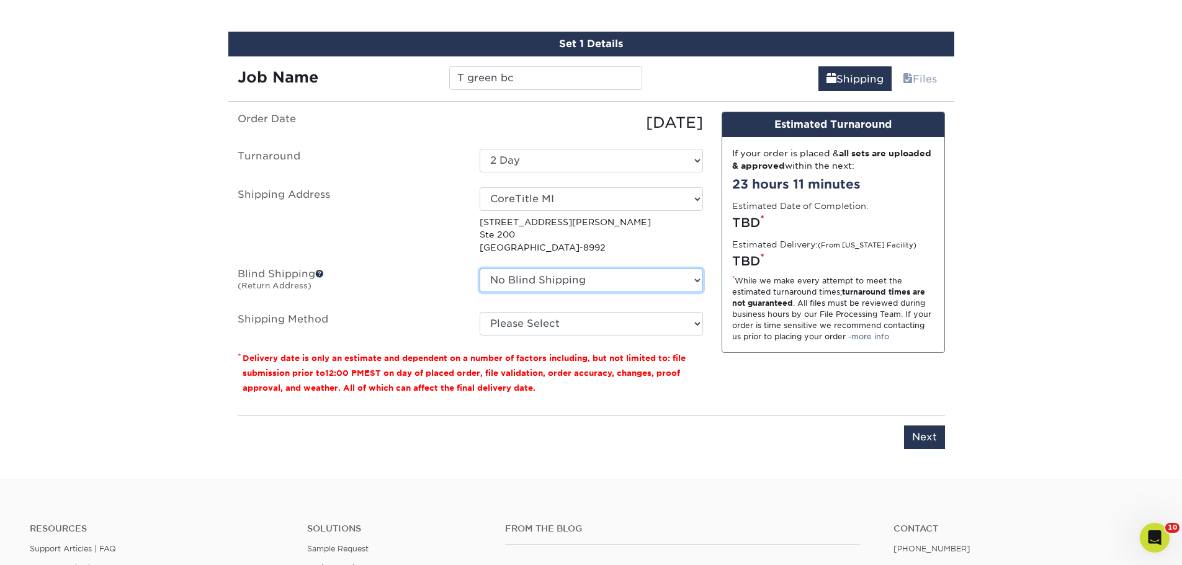
click at [611, 276] on select "No Blind Shipping ln nj Erdal" at bounding box center [591, 281] width 223 height 24
click at [603, 277] on select "No Blind Shipping ln nj Erdal" at bounding box center [591, 281] width 223 height 24
click at [591, 282] on select "No Blind Shipping ln nj Erdal" at bounding box center [591, 281] width 223 height 24
click at [373, 215] on label "Shipping Address" at bounding box center [349, 220] width 242 height 66
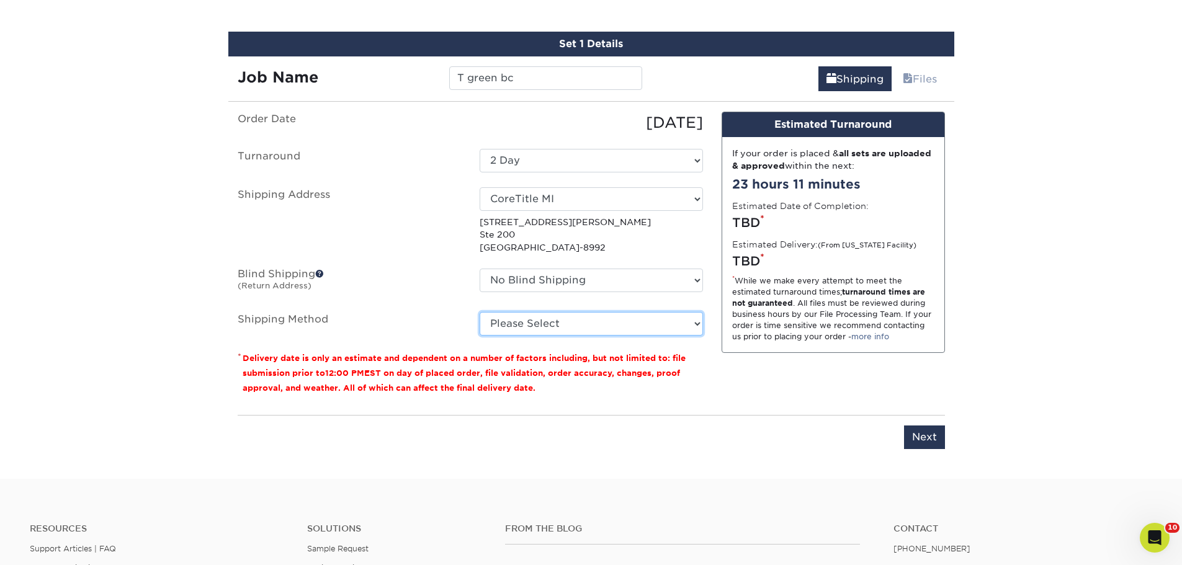
click at [585, 323] on select "Please Select Ground Shipping (+$8.96) 3 Day Shipping Service (+$15.34) 2 Day A…" at bounding box center [591, 324] width 223 height 24
select select "03"
click at [480, 312] on select "Please Select Ground Shipping (+$8.96) 3 Day Shipping Service (+$15.34) 2 Day A…" at bounding box center [591, 324] width 223 height 24
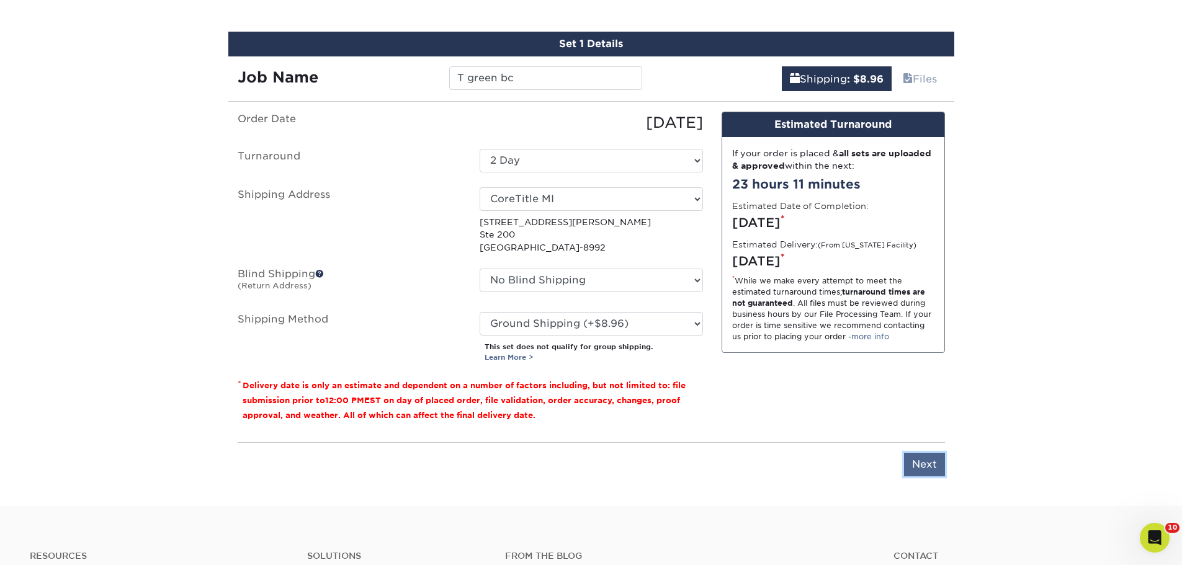
click at [925, 466] on input "Next" at bounding box center [924, 465] width 41 height 24
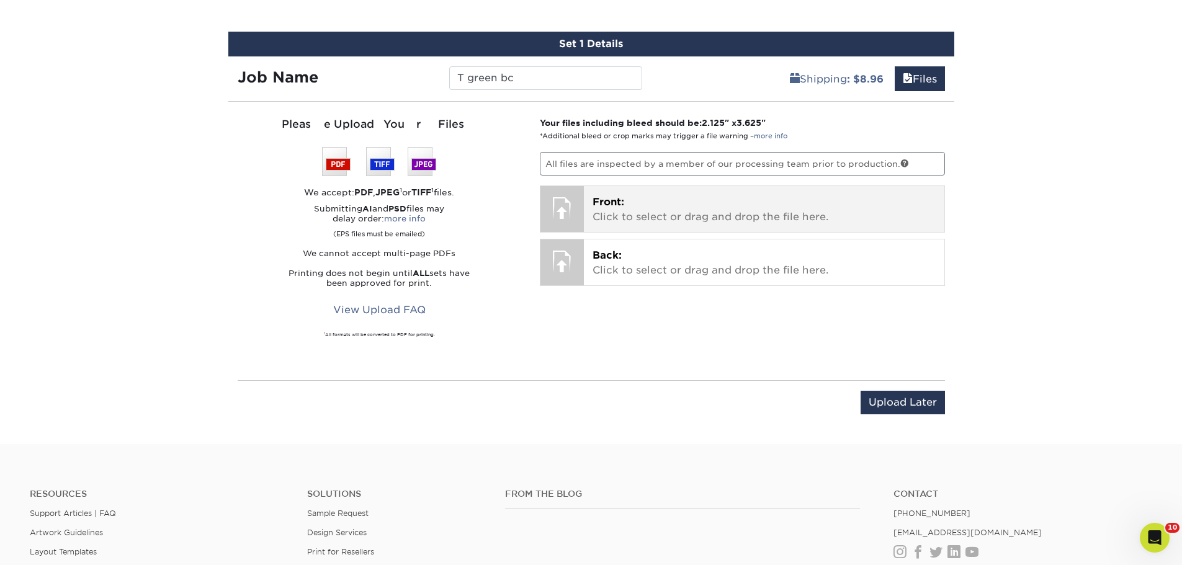
click at [614, 207] on p "Front: Click to select or drag and drop the file here." at bounding box center [764, 210] width 343 height 30
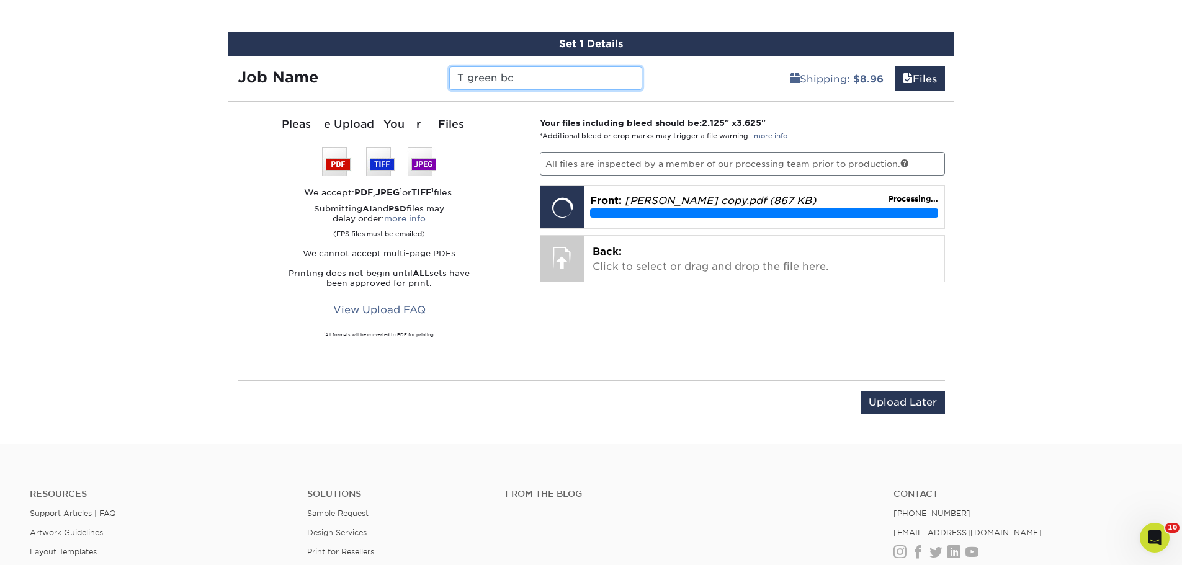
click at [465, 77] on input "T green bc" at bounding box center [545, 78] width 193 height 24
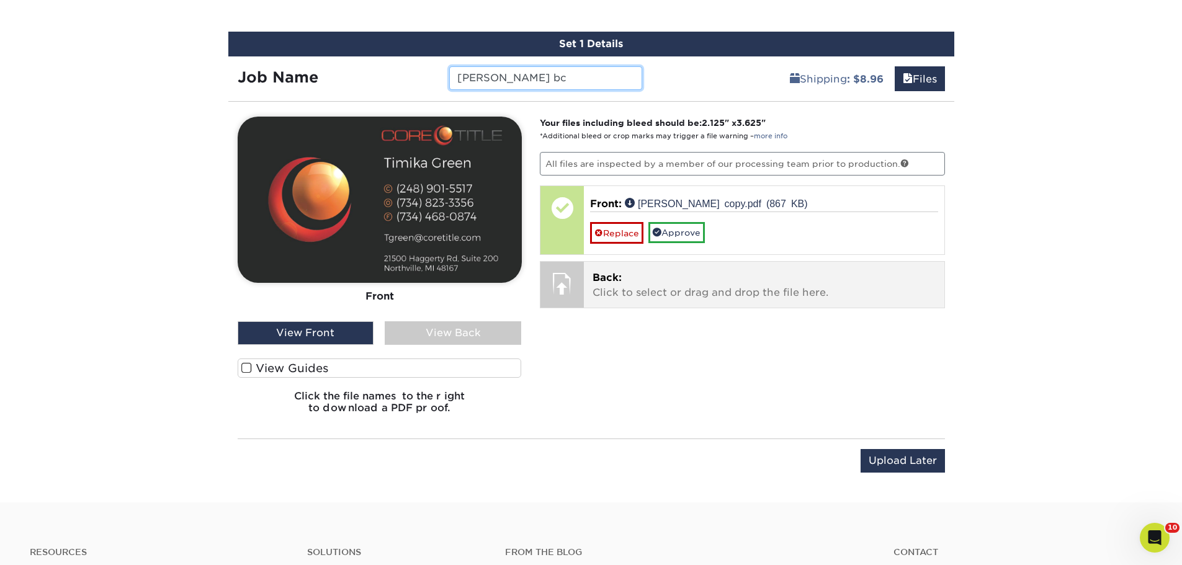
type input "[PERSON_NAME] bc"
click at [633, 281] on p "Back: Click to select or drag and drop the file here." at bounding box center [764, 286] width 343 height 30
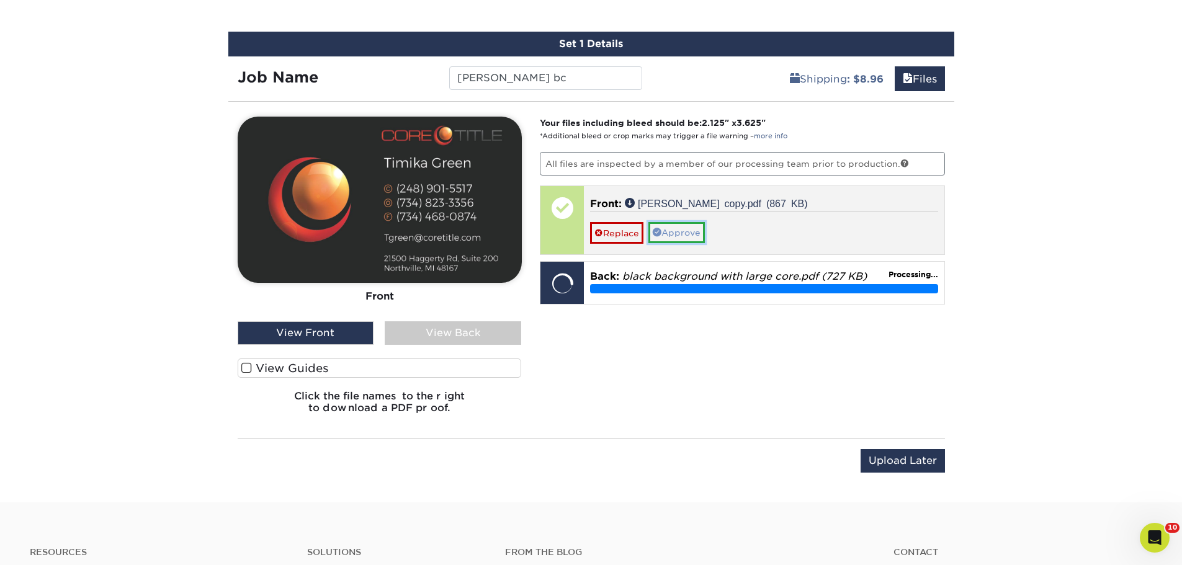
click at [681, 226] on link "Approve" at bounding box center [677, 232] width 56 height 21
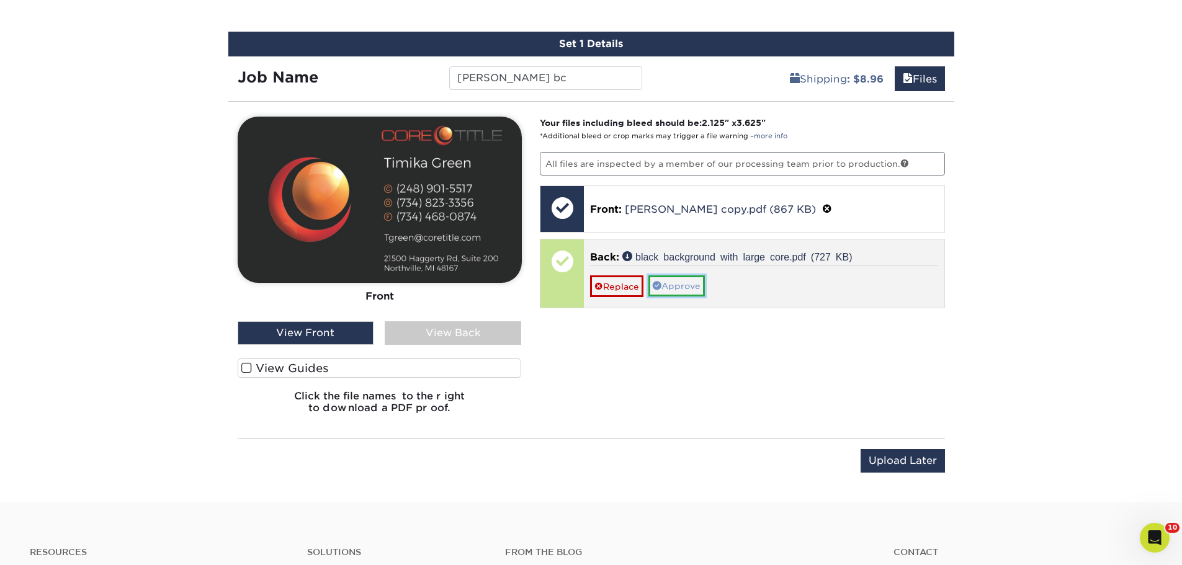
click at [695, 289] on link "Approve" at bounding box center [677, 286] width 56 height 21
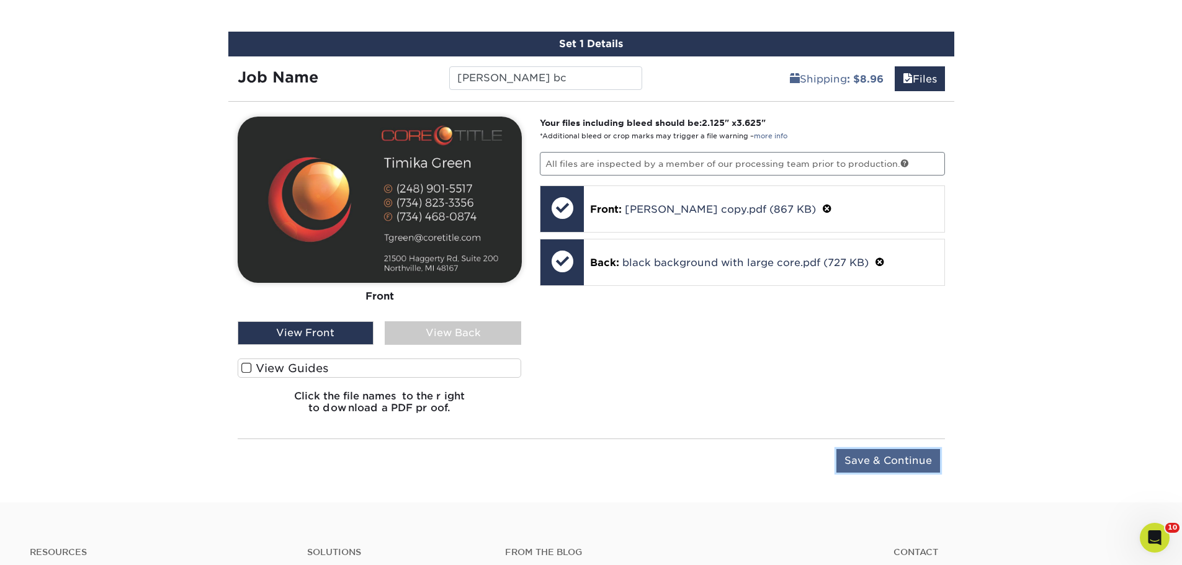
click at [861, 459] on input "Save & Continue" at bounding box center [889, 461] width 104 height 24
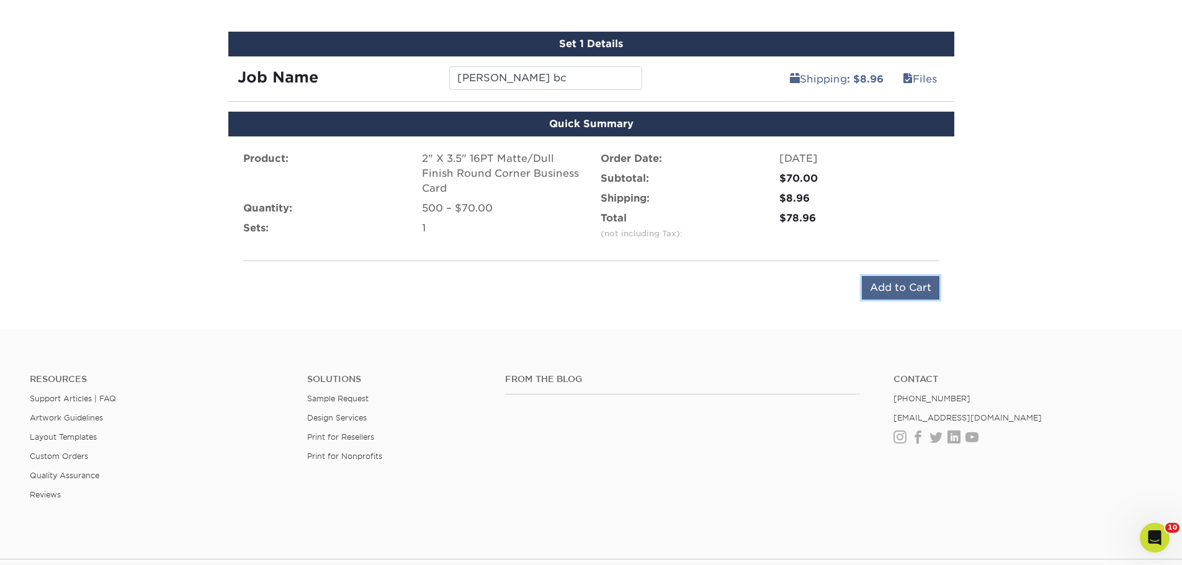
click at [891, 289] on input "Add to Cart" at bounding box center [901, 288] width 78 height 24
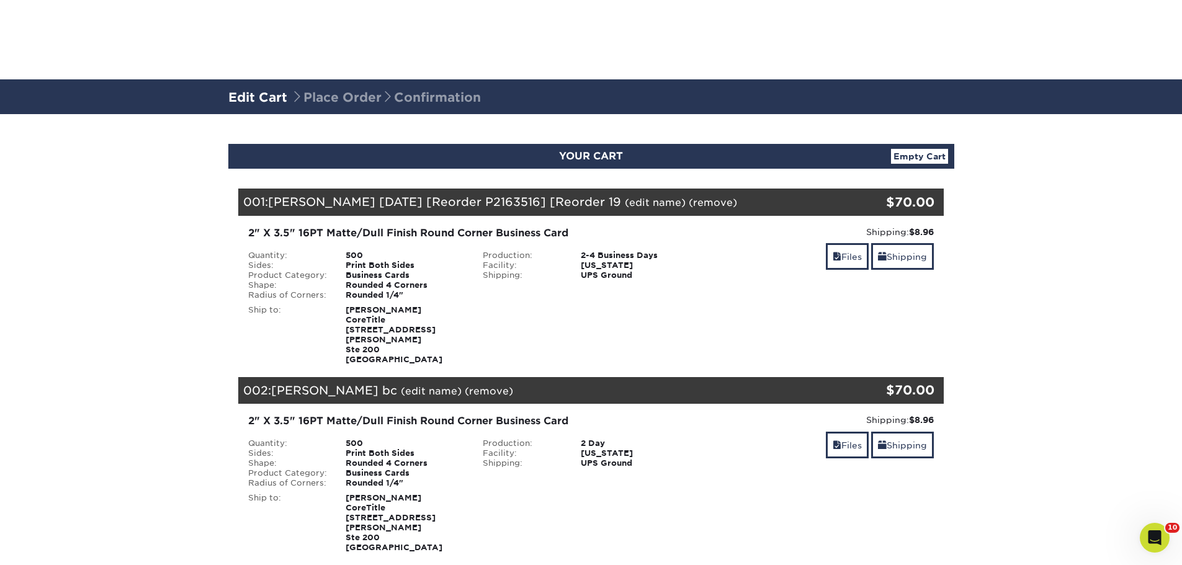
scroll to position [248, 0]
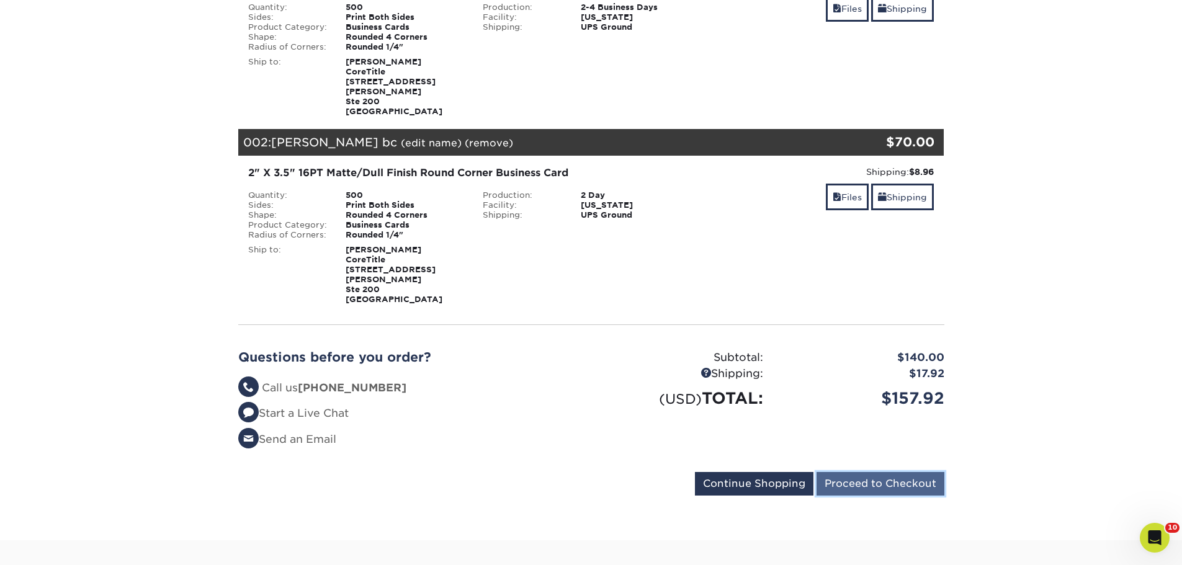
drag, startPoint x: 893, startPoint y: 461, endPoint x: 890, endPoint y: 455, distance: 6.4
click at [890, 472] on input "Proceed to Checkout" at bounding box center [881, 484] width 128 height 24
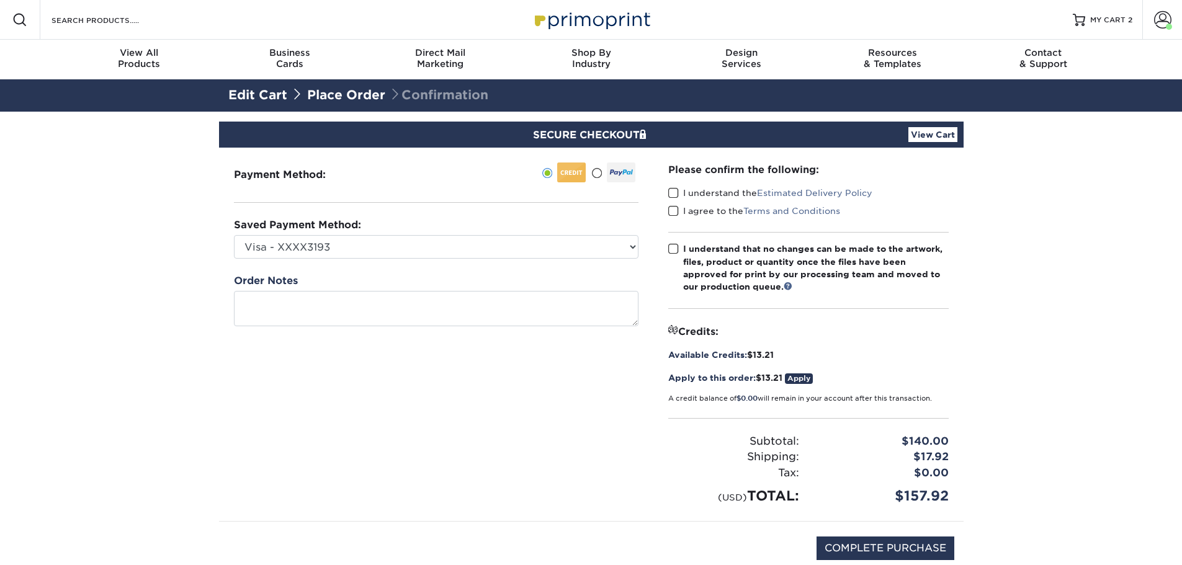
click at [672, 196] on span at bounding box center [673, 193] width 11 height 12
click at [0, 0] on input "I understand the Estimated Delivery Policy" at bounding box center [0, 0] width 0 height 0
click at [677, 210] on span at bounding box center [673, 211] width 11 height 12
click at [0, 0] on input "I agree to the Terms and Conditions" at bounding box center [0, 0] width 0 height 0
click at [671, 253] on span at bounding box center [673, 249] width 11 height 12
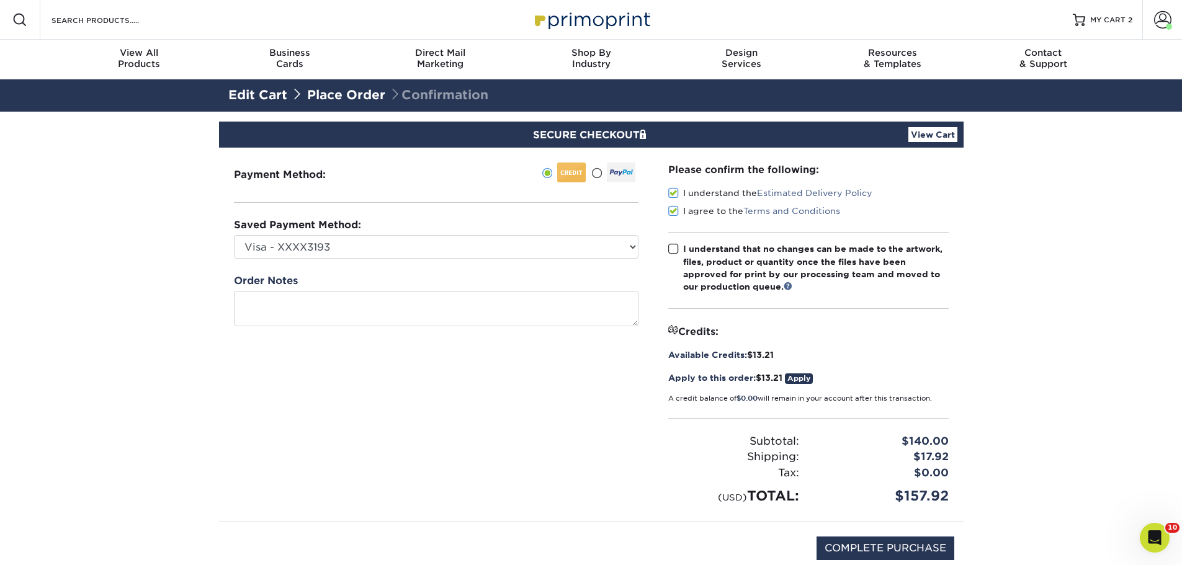
click at [0, 0] on input "I understand that no changes can be made to the artwork, files, product or quan…" at bounding box center [0, 0] width 0 height 0
click at [885, 549] on input "COMPLETE PURCHASE" at bounding box center [886, 549] width 138 height 24
type input "PROCESSING, PLEASE WAIT..."
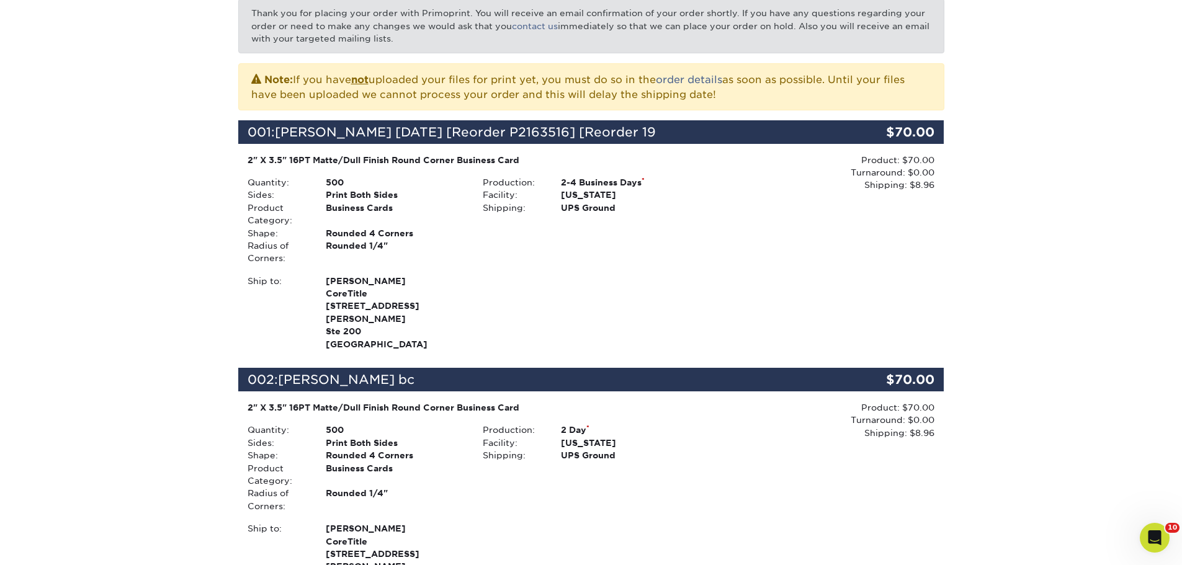
scroll to position [248, 0]
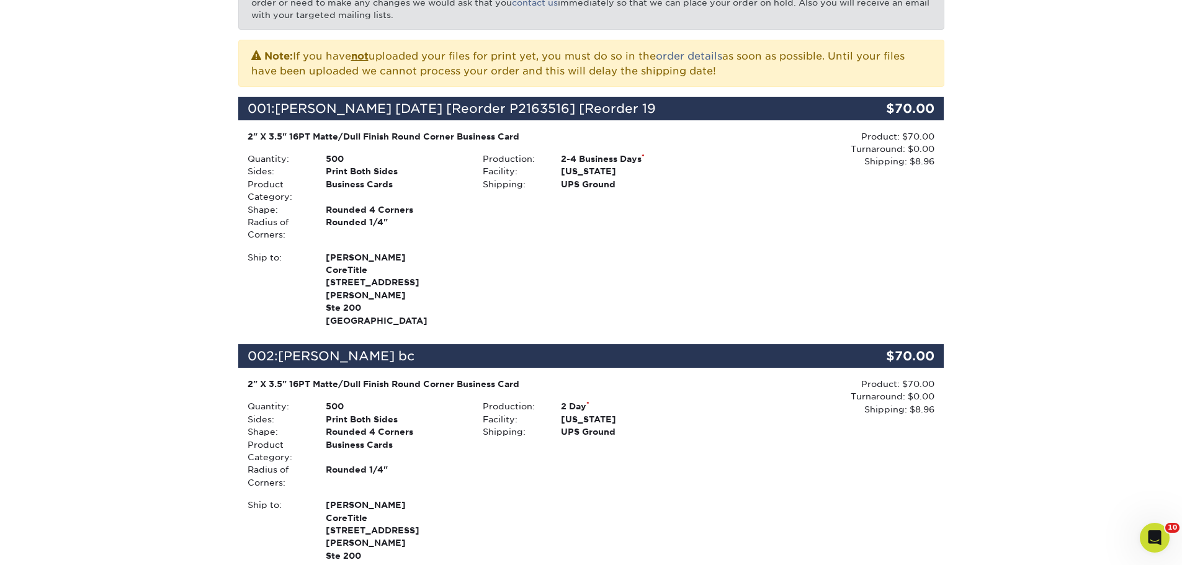
click at [546, 315] on div "2" X 3.5" 16PT Matte/Dull Finish Round Corner Business Card Quantity: 500 Sides…" at bounding box center [591, 229] width 706 height 199
click at [601, 276] on div "Ship to: [PERSON_NAME] CoreTitle [STREET_ADDRESS][PERSON_NAME]" at bounding box center [473, 289] width 471 height 76
click at [1046, 241] on div "Your order has been placed! Order #: 25924-125442-8359 [DATE] 12:54pm Go to My …" at bounding box center [591, 335] width 1182 height 943
click at [627, 458] on div "Production: 2 Day * Facility: [US_STATE] Shipping: UPS Ground" at bounding box center [591, 444] width 235 height 89
